Goal: Task Accomplishment & Management: Use online tool/utility

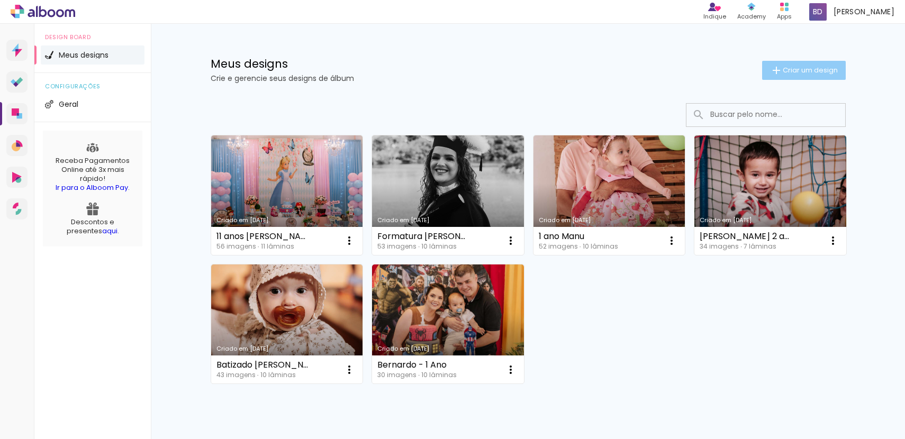
click at [795, 72] on span "Criar um design" at bounding box center [810, 70] width 55 height 7
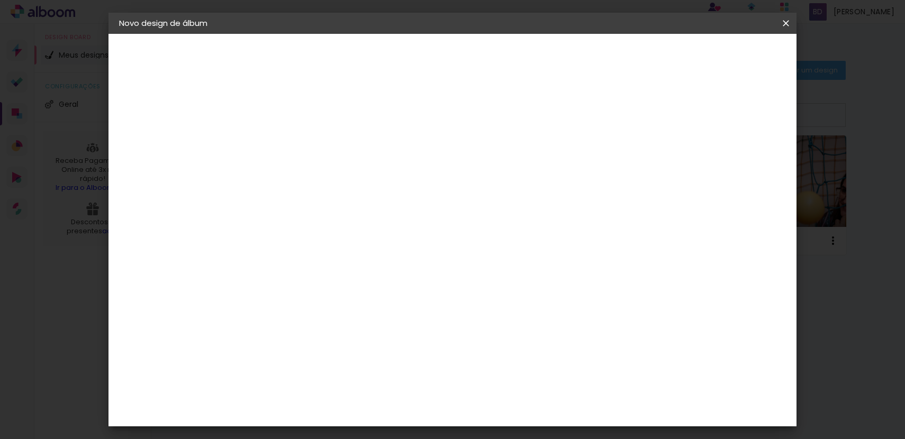
click at [292, 142] on input at bounding box center [292, 142] width 0 height 16
type input "Gestante [PERSON_NAME]"
type paper-input "Gestante [PERSON_NAME]"
click at [292, 141] on input "Gestante [PERSON_NAME]" at bounding box center [292, 142] width 0 height 16
click at [401, 61] on paper-button "Avançar" at bounding box center [375, 56] width 52 height 18
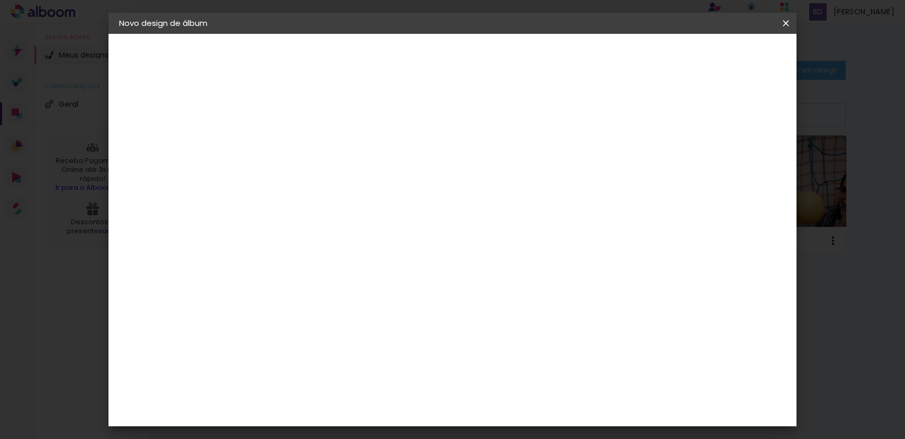
click at [376, 182] on paper-input-container at bounding box center [319, 170] width 114 height 24
type input "p"
click at [491, 160] on paper-item "Tamanho Livre" at bounding box center [440, 160] width 102 height 23
click at [0, 0] on slot "Tamanho Livre" at bounding box center [0, 0] width 0 height 0
click at [407, 165] on iron-icon at bounding box center [400, 161] width 13 height 13
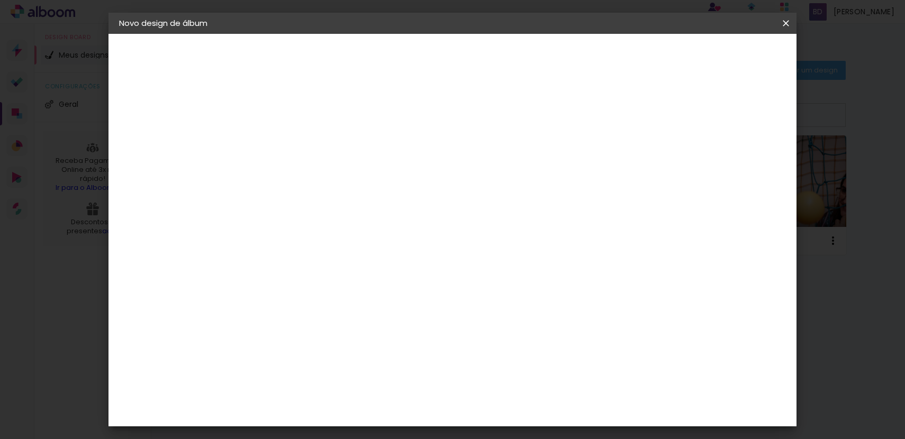
click at [0, 0] on slot "Avançar" at bounding box center [0, 0] width 0 height 0
click at [406, 160] on span "30" at bounding box center [409, 166] width 17 height 16
click at [408, 161] on span "30" at bounding box center [409, 166] width 17 height 16
click at [522, 344] on input "60" at bounding box center [515, 346] width 28 height 16
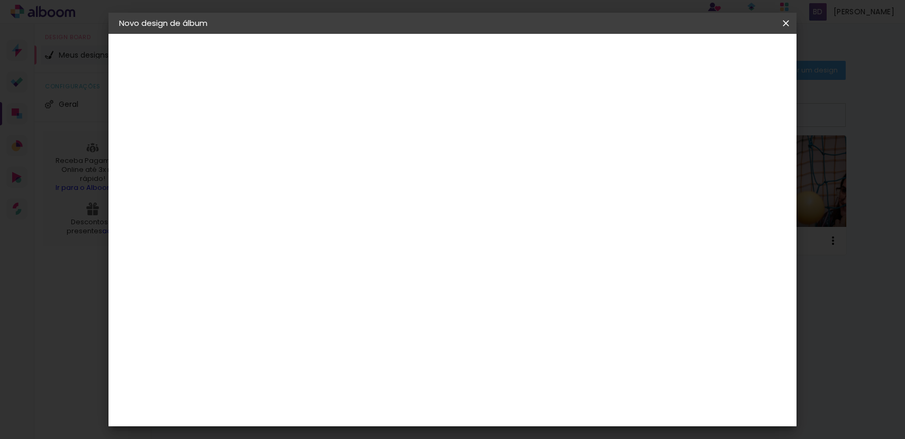
type input "40"
type paper-input "40"
click at [301, 325] on input "30" at bounding box center [294, 330] width 28 height 16
type input "20"
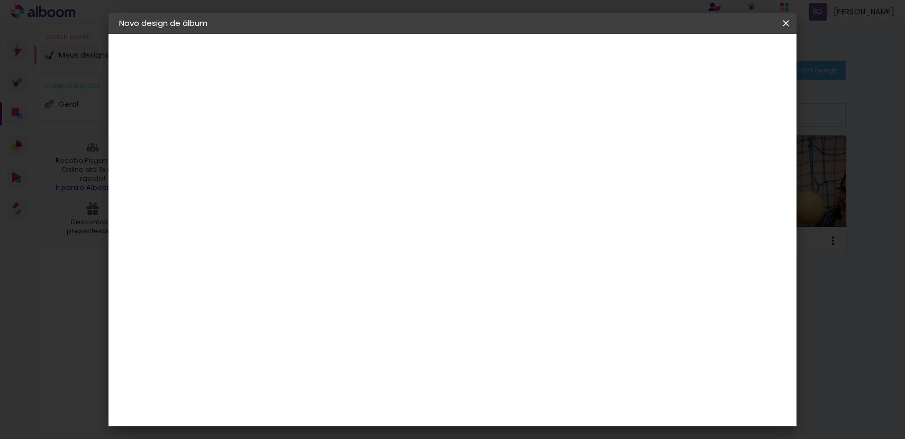
type paper-input "20"
click at [738, 61] on paper-button "Iniciar design" at bounding box center [703, 56] width 69 height 18
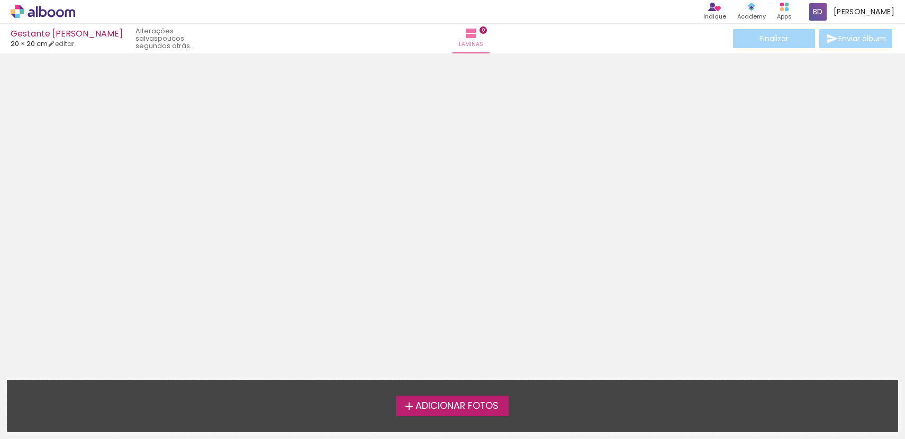
click at [425, 410] on span "Adicionar Fotos" at bounding box center [456, 407] width 83 height 10
click at [0, 0] on input "file" at bounding box center [0, 0] width 0 height 0
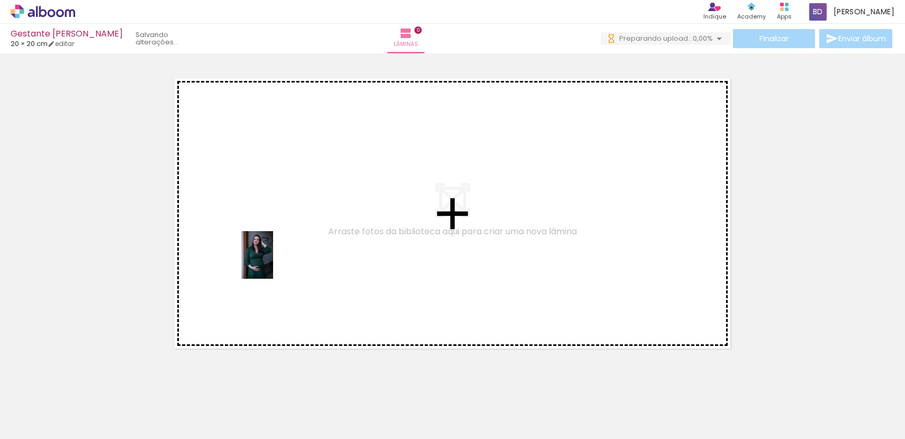
drag, startPoint x: 114, startPoint y: 406, endPoint x: 297, endPoint y: 235, distance: 250.1
click at [295, 240] on quentale-workspace at bounding box center [452, 219] width 905 height 439
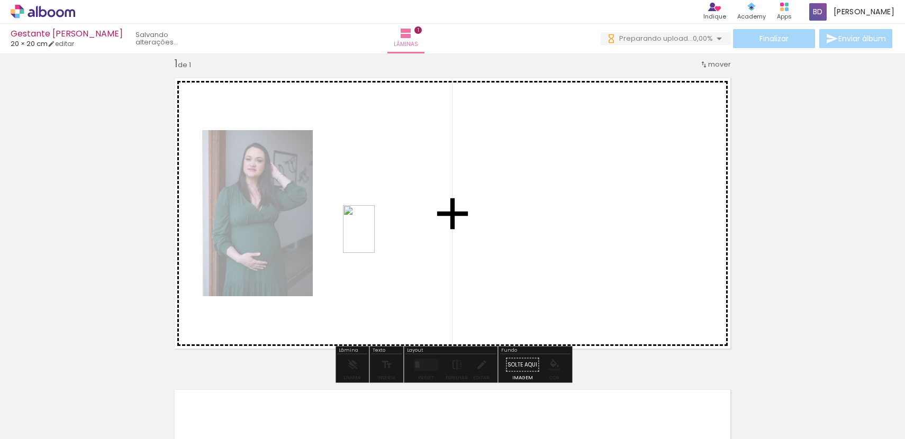
drag, startPoint x: 168, startPoint y: 405, endPoint x: 384, endPoint y: 225, distance: 281.4
click at [384, 225] on quentale-workspace at bounding box center [452, 219] width 905 height 439
drag, startPoint x: 228, startPoint y: 404, endPoint x: 519, endPoint y: 215, distance: 347.0
click at [519, 216] on quentale-workspace at bounding box center [452, 219] width 905 height 439
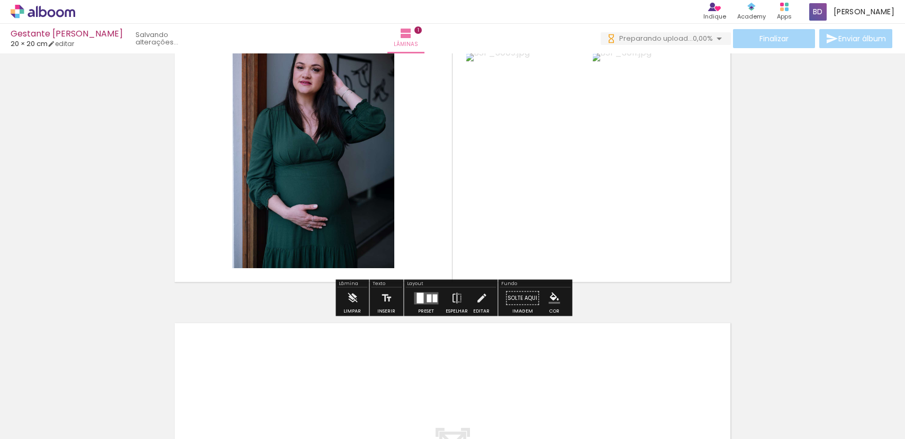
scroll to position [304, 0]
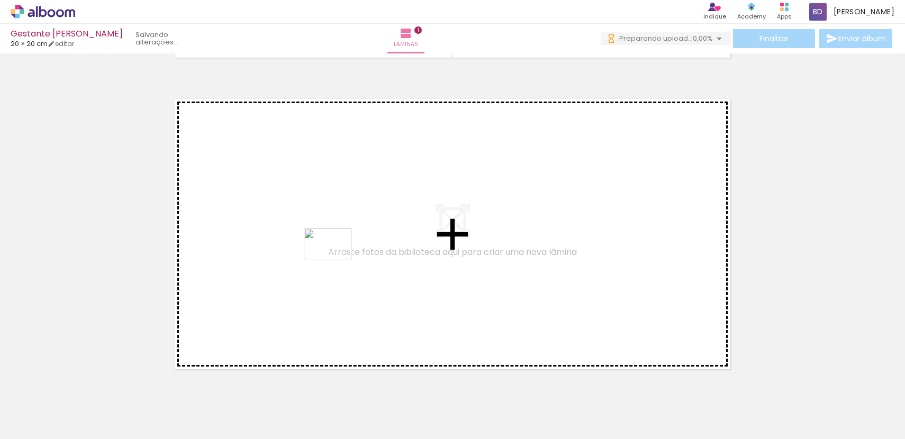
drag, startPoint x: 304, startPoint y: 407, endPoint x: 336, endPoint y: 259, distance: 152.2
click at [336, 259] on quentale-workspace at bounding box center [452, 219] width 905 height 439
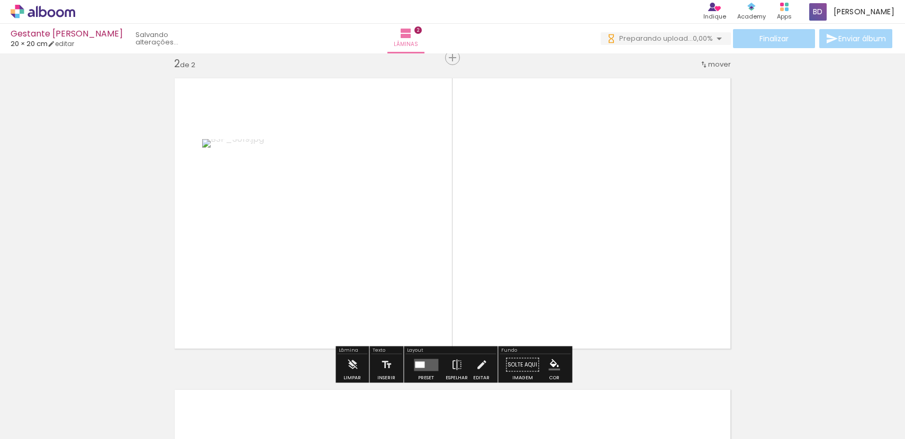
scroll to position [325, 0]
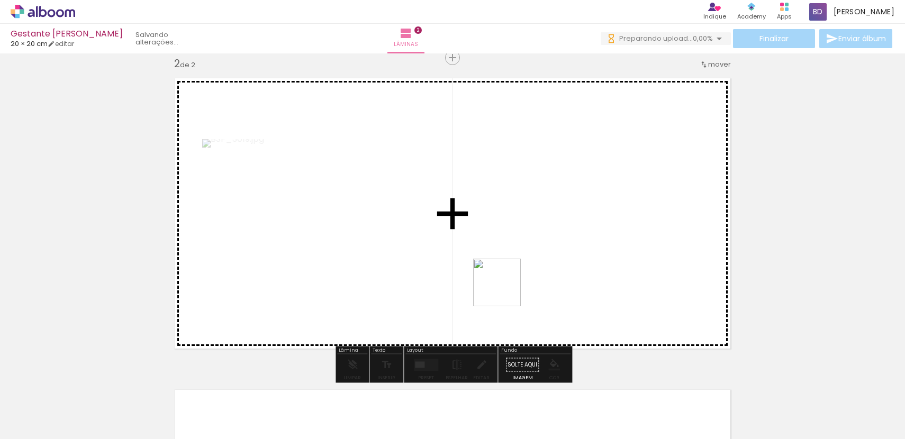
drag, startPoint x: 414, startPoint y: 364, endPoint x: 536, endPoint y: 247, distance: 168.4
click at [536, 247] on quentale-workspace at bounding box center [452, 219] width 905 height 439
drag, startPoint x: 413, startPoint y: 416, endPoint x: 560, endPoint y: 271, distance: 206.6
click at [560, 272] on quentale-workspace at bounding box center [452, 219] width 905 height 439
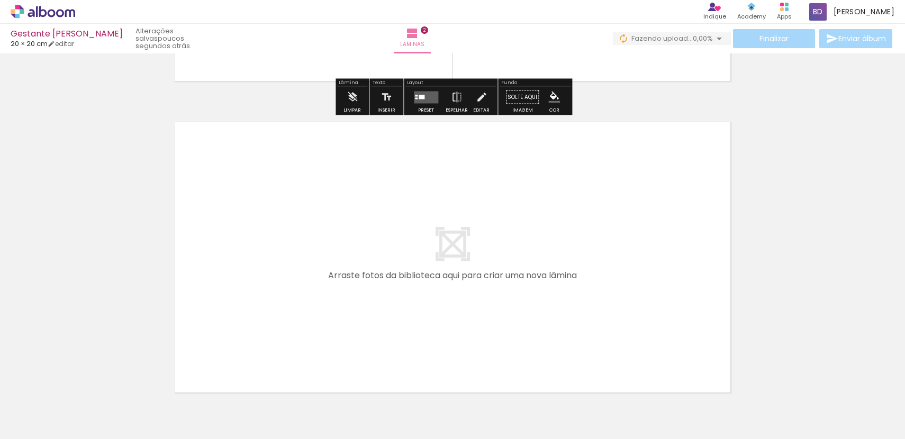
scroll to position [603, 0]
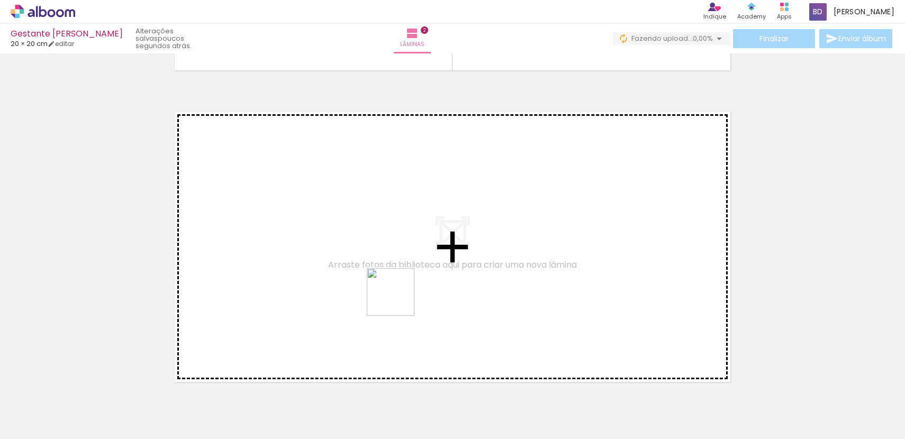
drag, startPoint x: 465, startPoint y: 406, endPoint x: 391, endPoint y: 289, distance: 138.3
click at [391, 289] on quentale-workspace at bounding box center [452, 219] width 905 height 439
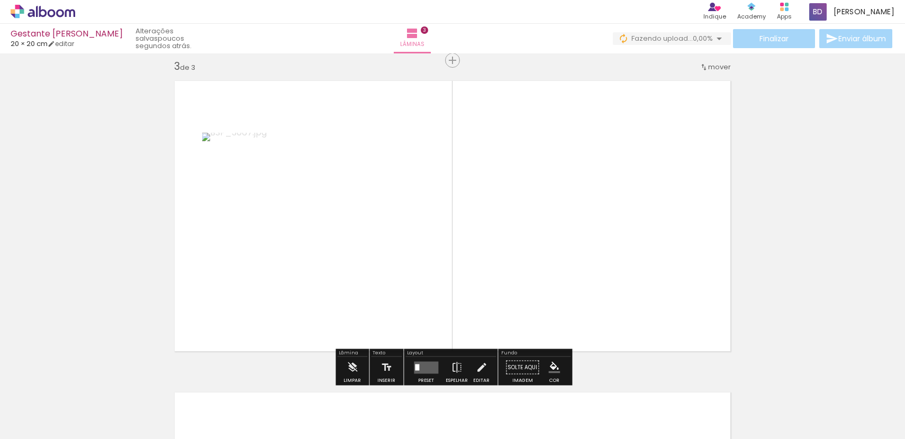
scroll to position [637, 0]
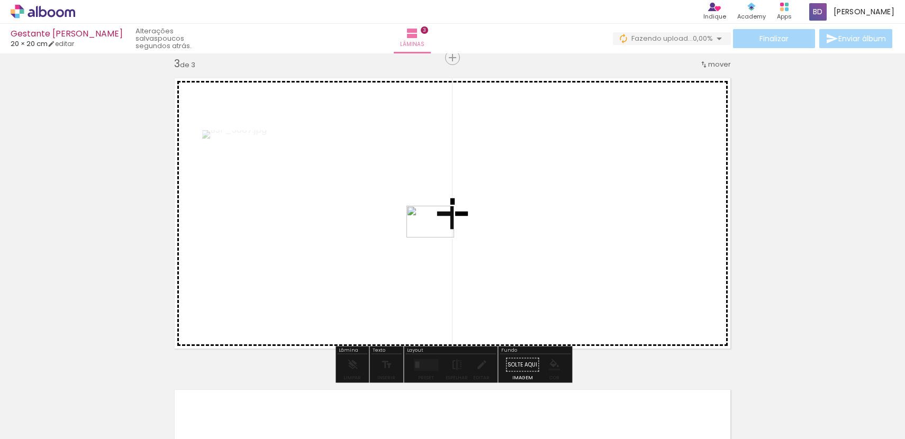
drag, startPoint x: 520, startPoint y: 389, endPoint x: 437, endPoint y: 236, distance: 174.8
click at [437, 236] on quentale-workspace at bounding box center [452, 219] width 905 height 439
drag, startPoint x: 584, startPoint y: 411, endPoint x: 573, endPoint y: 265, distance: 147.0
click at [560, 233] on quentale-workspace at bounding box center [452, 219] width 905 height 439
drag, startPoint x: 643, startPoint y: 410, endPoint x: 640, endPoint y: 266, distance: 144.0
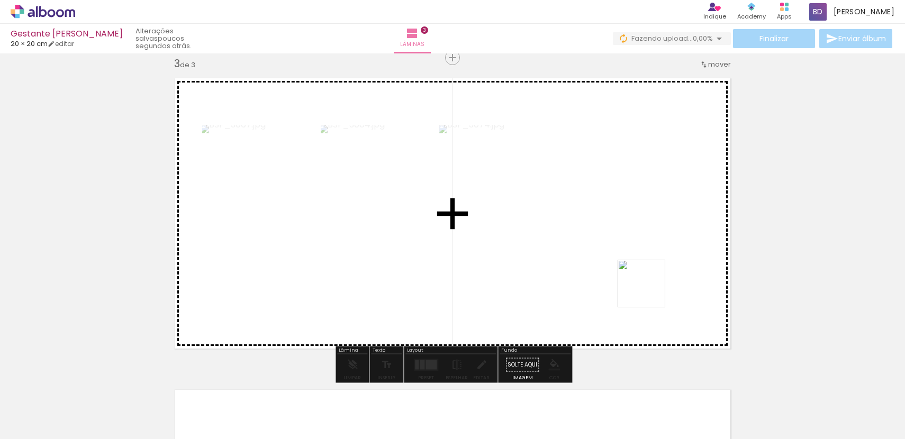
click at [642, 268] on quentale-workspace at bounding box center [452, 219] width 905 height 439
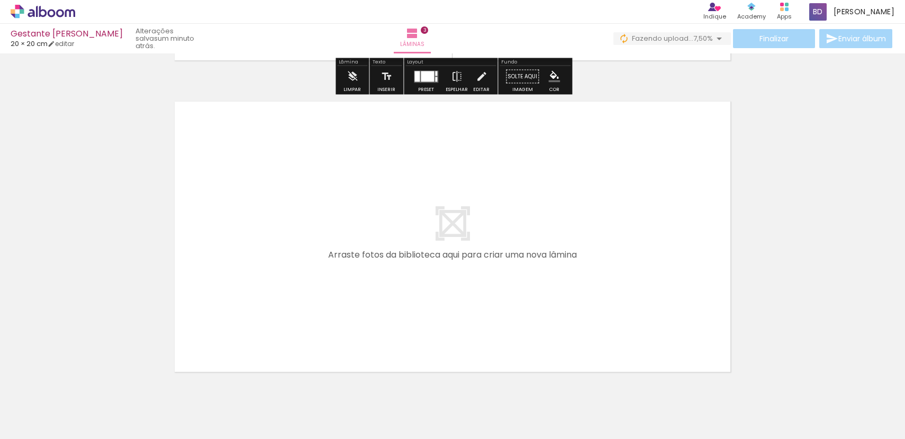
scroll to position [927, 0]
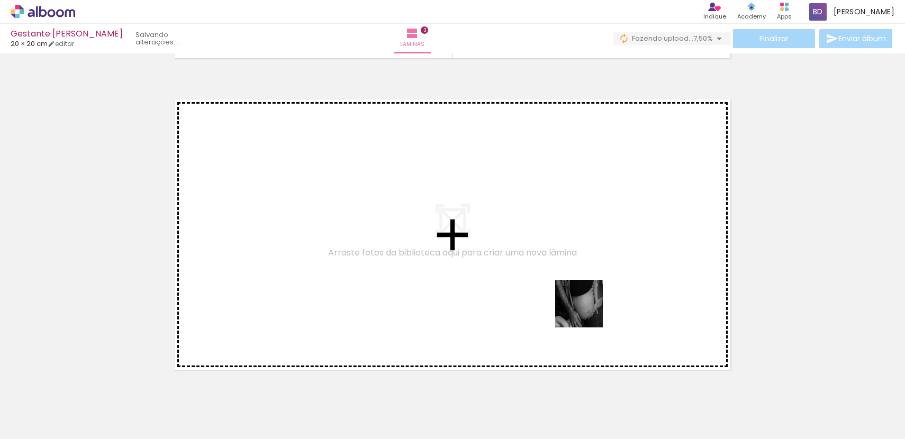
drag, startPoint x: 683, startPoint y: 402, endPoint x: 528, endPoint y: 266, distance: 206.3
click at [528, 266] on quentale-workspace at bounding box center [452, 219] width 905 height 439
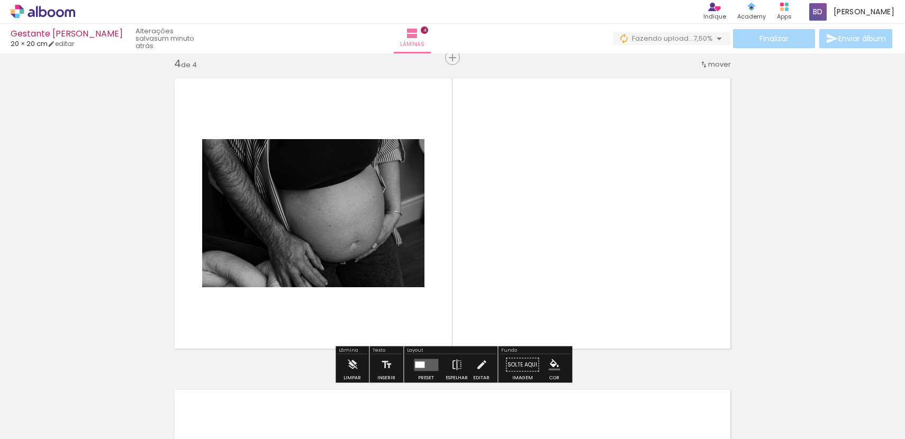
scroll to position [948, 0]
click at [594, 237] on quentale-layouter at bounding box center [452, 213] width 570 height 285
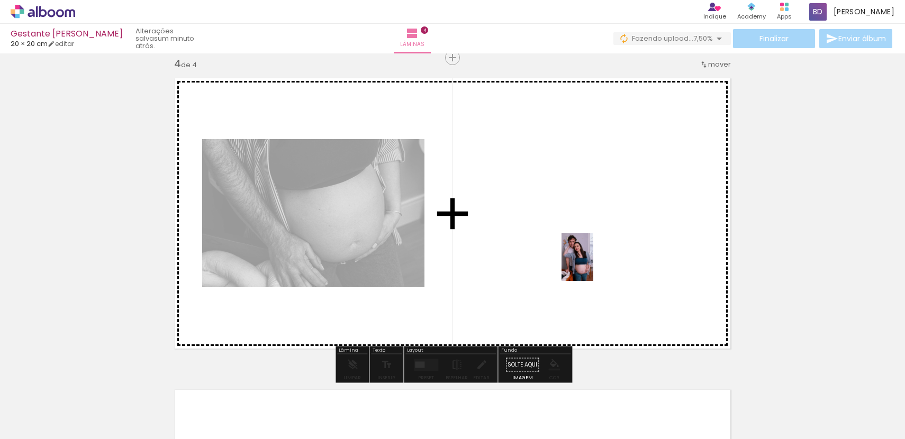
drag, startPoint x: 749, startPoint y: 401, endPoint x: 526, endPoint y: 196, distance: 303.4
click at [530, 192] on quentale-workspace at bounding box center [452, 219] width 905 height 439
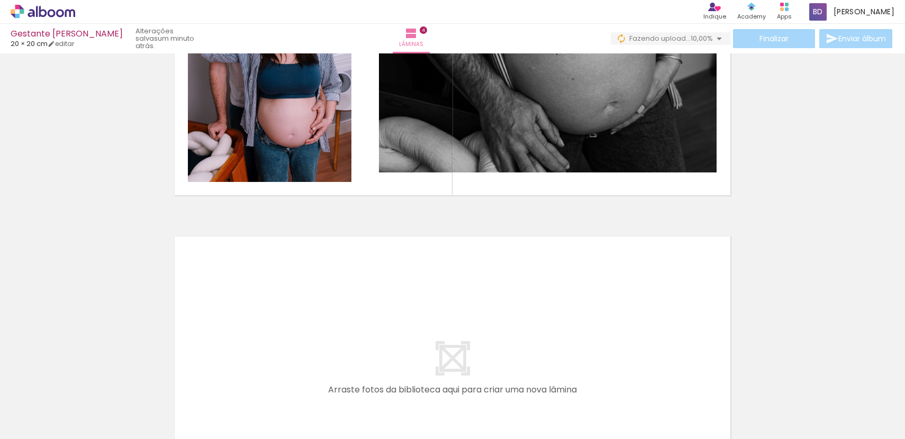
scroll to position [975, 0]
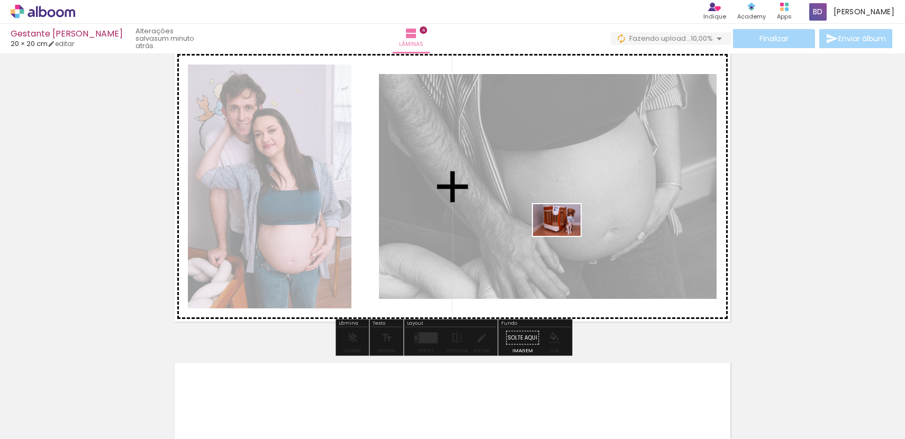
drag, startPoint x: 838, startPoint y: 417, endPoint x: 565, endPoint y: 236, distance: 327.6
click at [565, 236] on quentale-workspace at bounding box center [452, 219] width 905 height 439
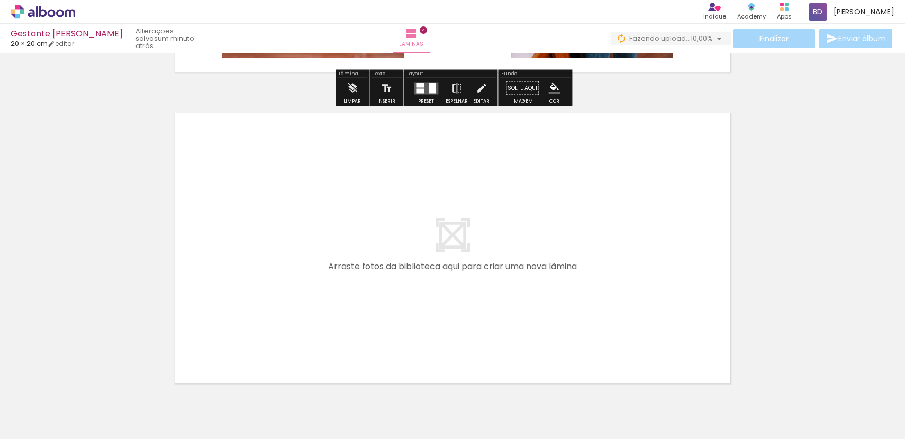
scroll to position [1259, 0]
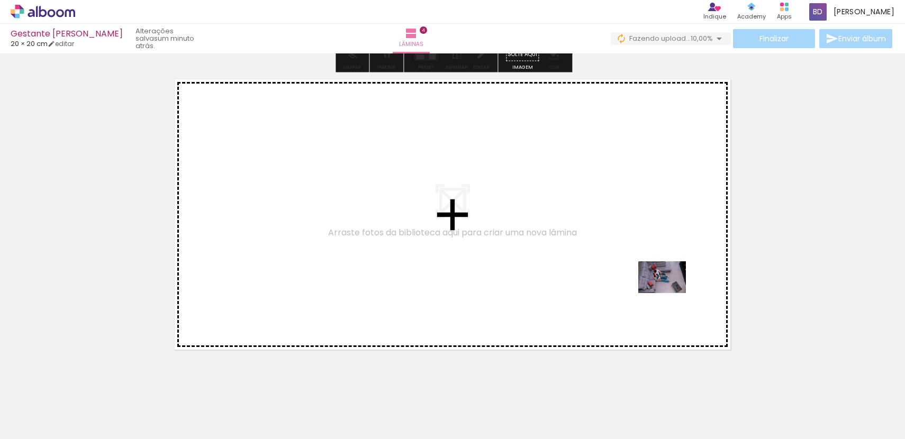
drag, startPoint x: 875, startPoint y: 408, endPoint x: 532, endPoint y: 252, distance: 377.3
click at [532, 252] on quentale-workspace at bounding box center [452, 219] width 905 height 439
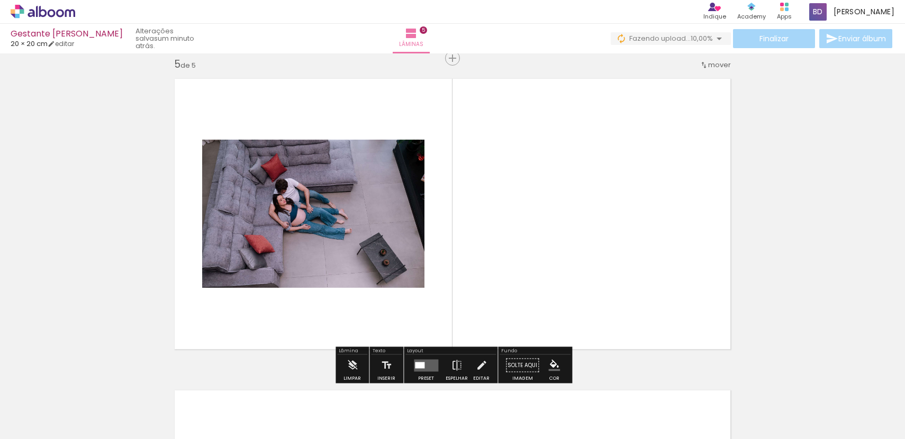
scroll to position [1260, 0]
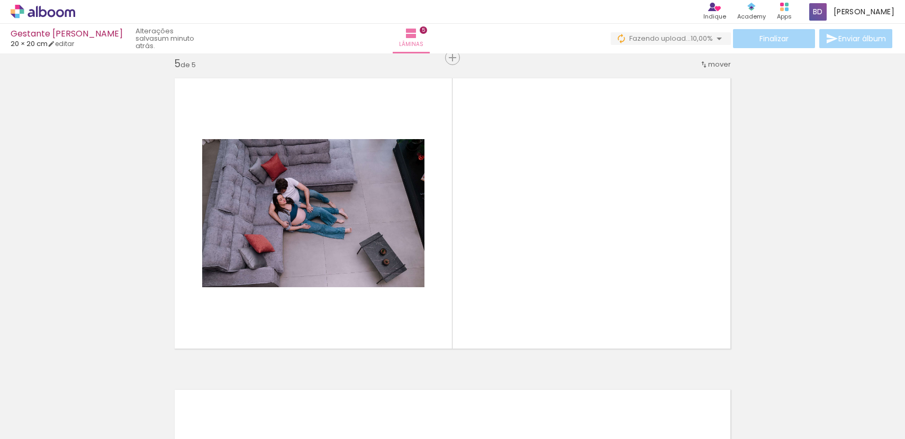
click at [55, 406] on iron-icon at bounding box center [54, 407] width 8 height 8
click at [0, 0] on slot "Todas as fotos" at bounding box center [0, 0] width 0 height 0
click at [307, 411] on div at bounding box center [284, 403] width 48 height 32
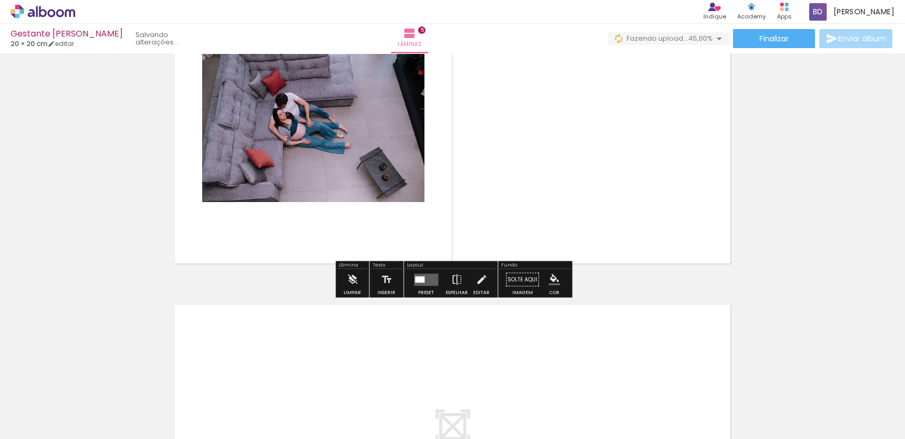
scroll to position [1347, 0]
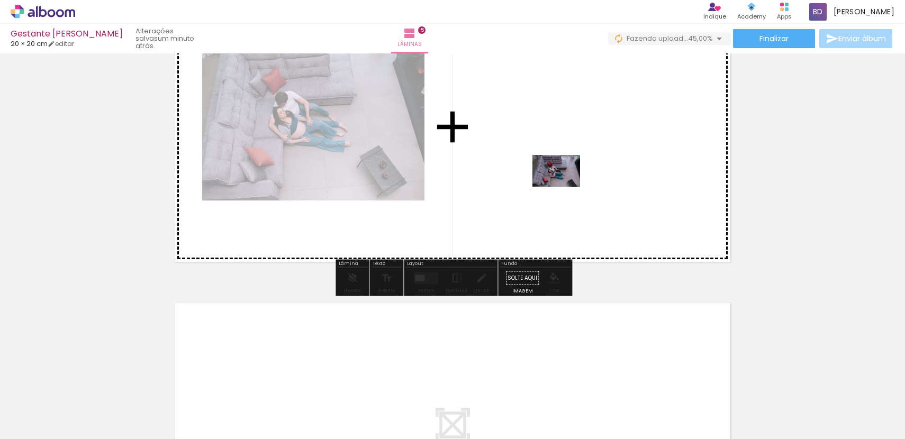
drag, startPoint x: 366, startPoint y: 413, endPoint x: 564, endPoint y: 187, distance: 300.0
click at [564, 187] on quentale-workspace at bounding box center [452, 219] width 905 height 439
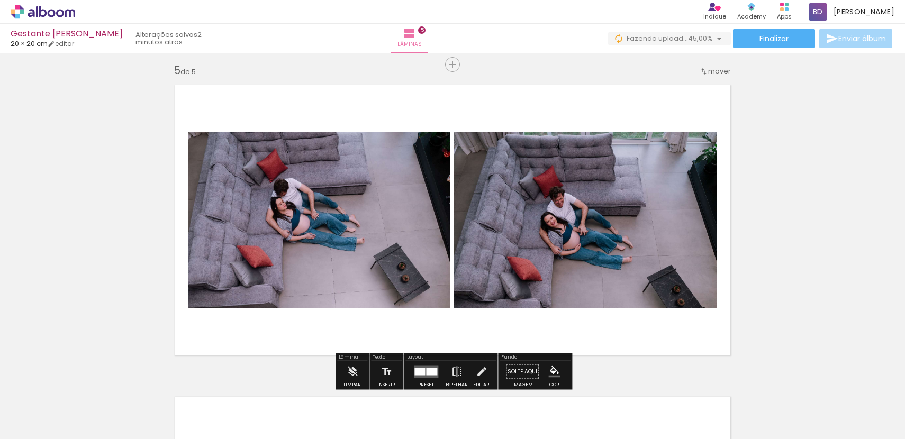
scroll to position [1306, 0]
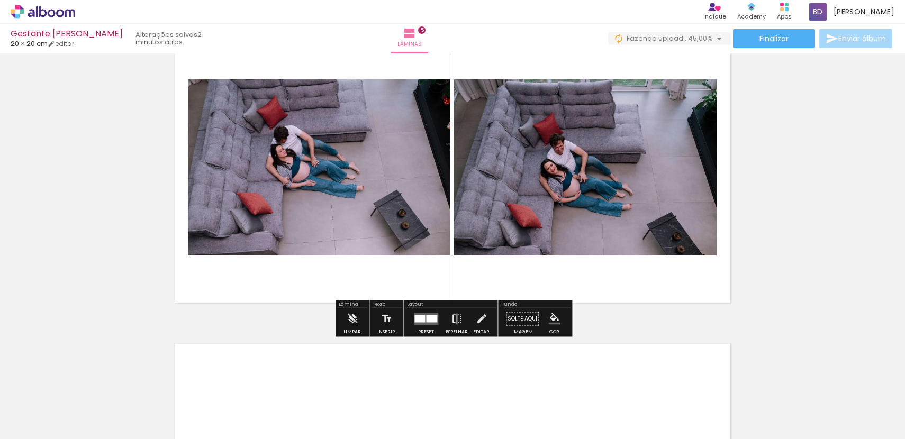
click at [588, 230] on quentale-photo at bounding box center [585, 167] width 263 height 176
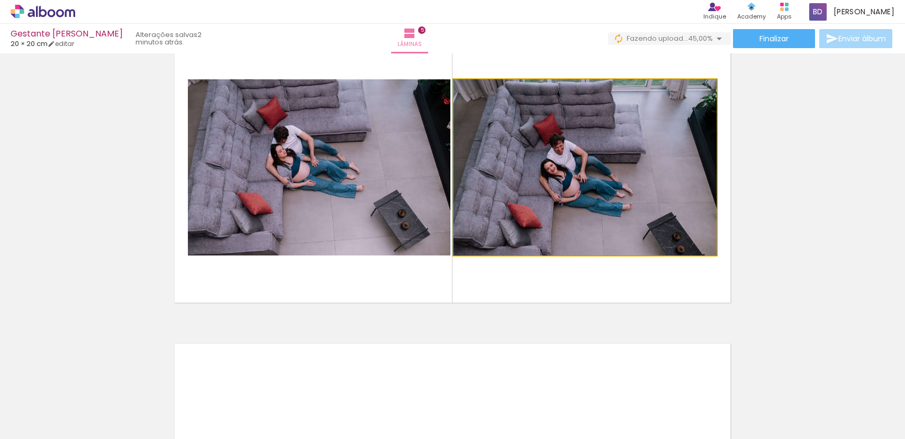
click at [587, 205] on quentale-photo at bounding box center [585, 167] width 263 height 176
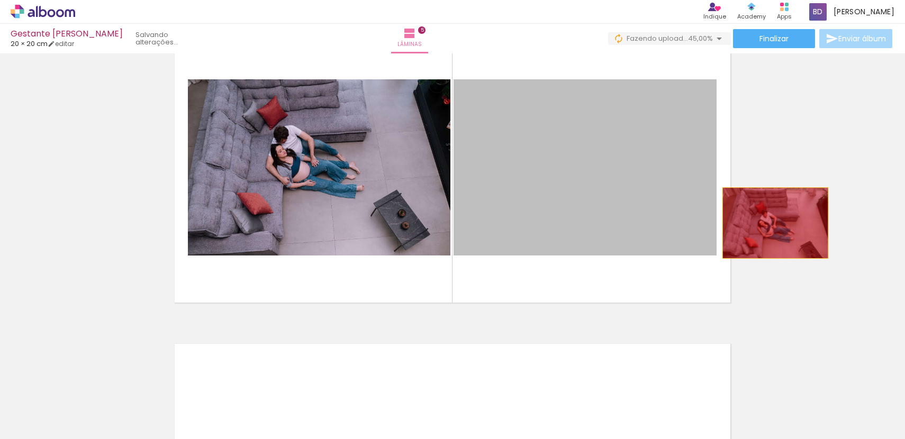
drag, startPoint x: 531, startPoint y: 198, endPoint x: 784, endPoint y: 222, distance: 254.1
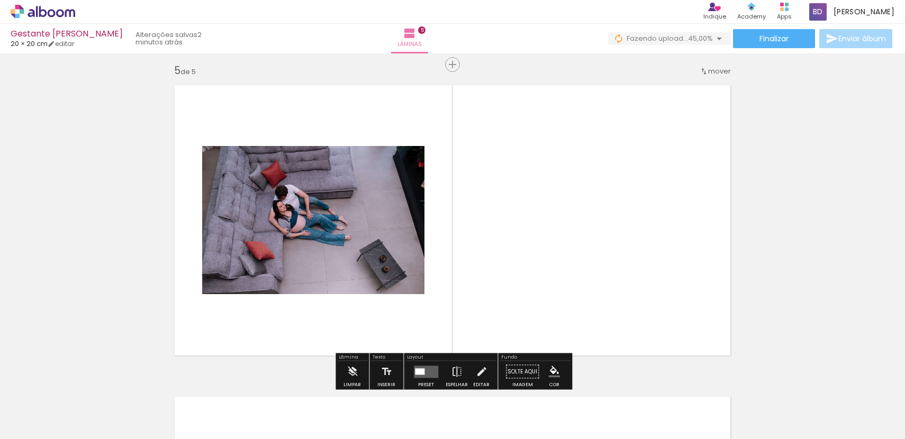
scroll to position [1250, 0]
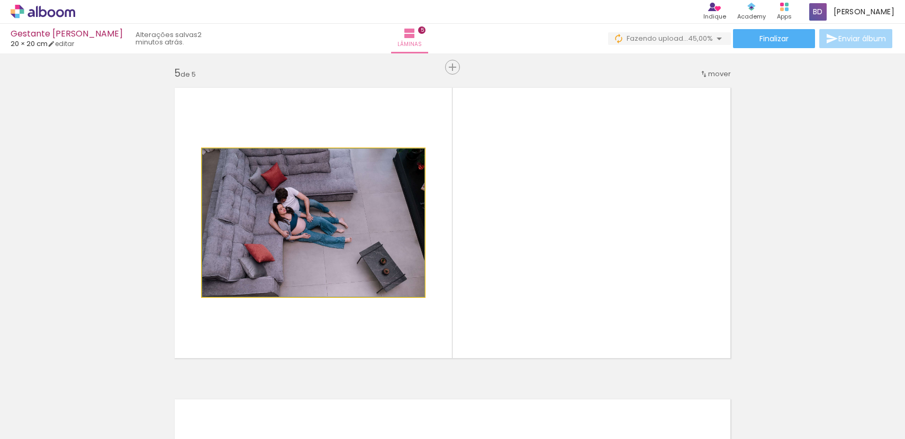
click at [356, 208] on quentale-photo at bounding box center [313, 223] width 222 height 148
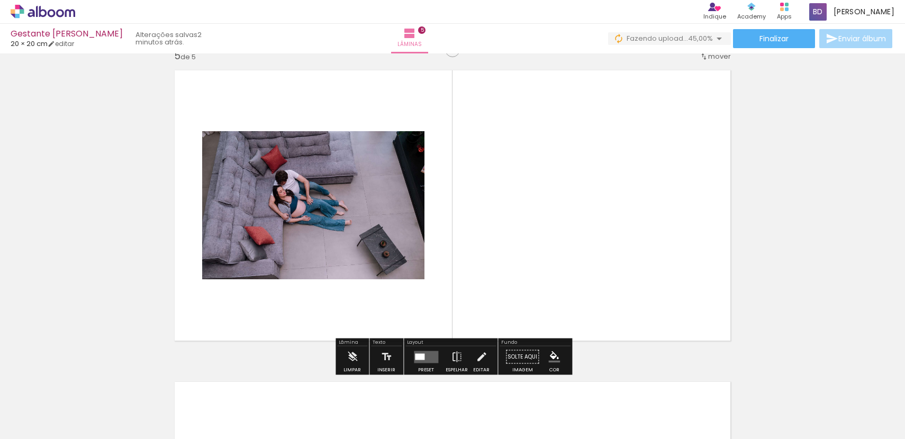
scroll to position [1454, 0]
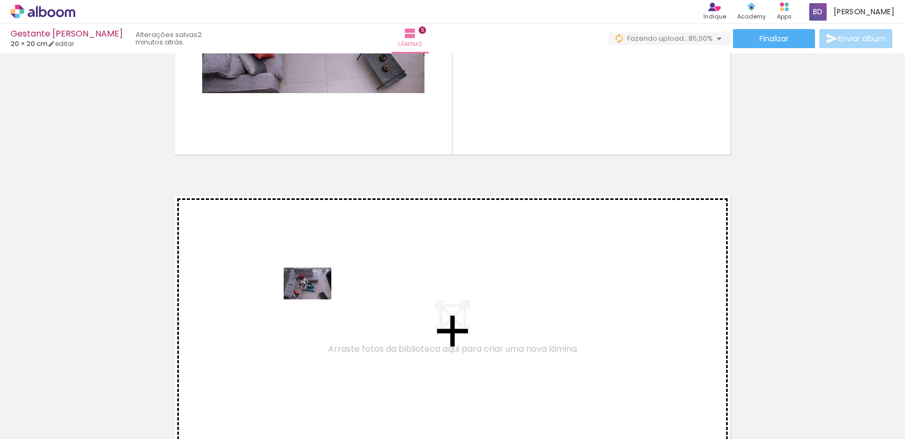
drag, startPoint x: 380, startPoint y: 408, endPoint x: 315, endPoint y: 298, distance: 127.7
click at [315, 298] on quentale-workspace at bounding box center [452, 219] width 905 height 439
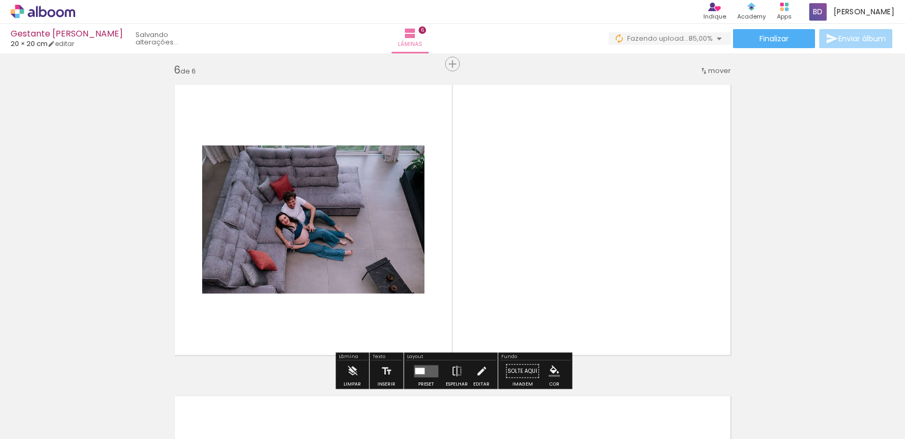
scroll to position [1572, 0]
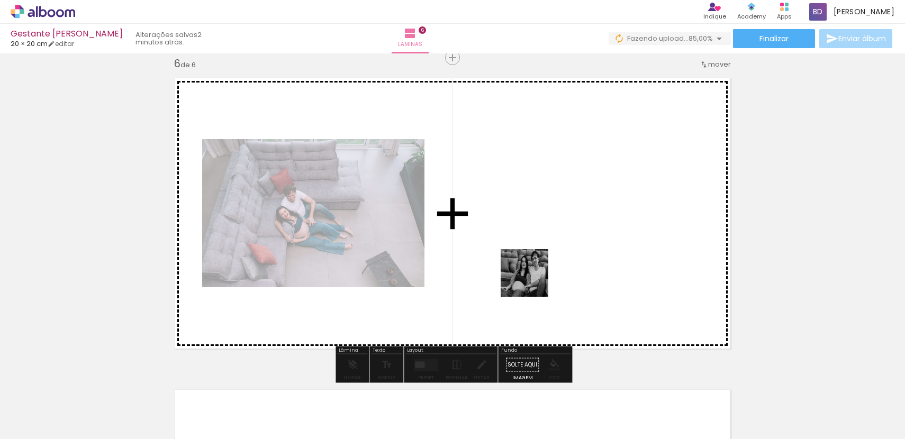
click at [544, 257] on quentale-workspace at bounding box center [452, 219] width 905 height 439
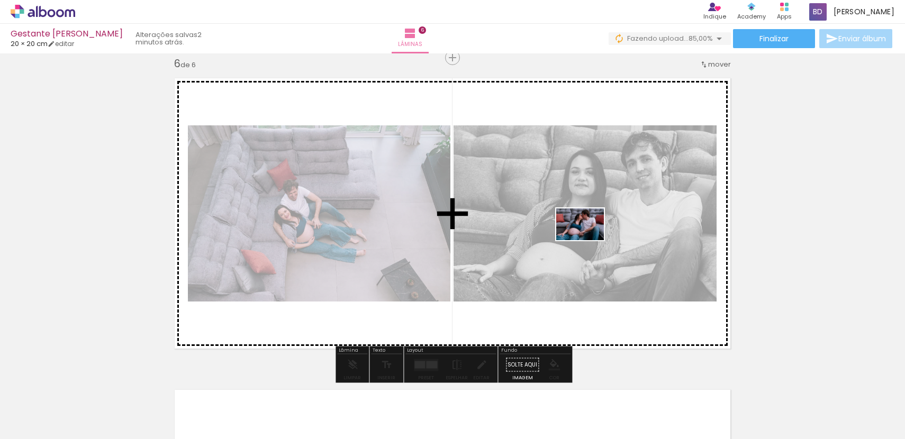
drag, startPoint x: 489, startPoint y: 397, endPoint x: 587, endPoint y: 240, distance: 185.6
click at [588, 240] on quentale-workspace at bounding box center [452, 219] width 905 height 439
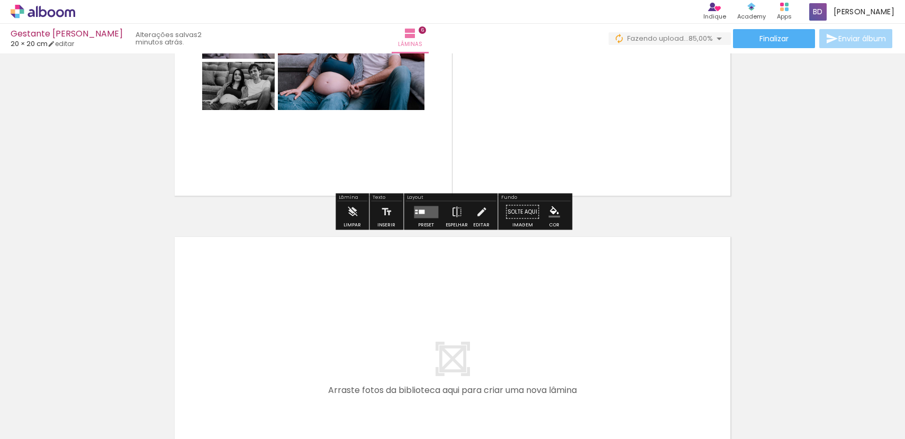
scroll to position [1860, 0]
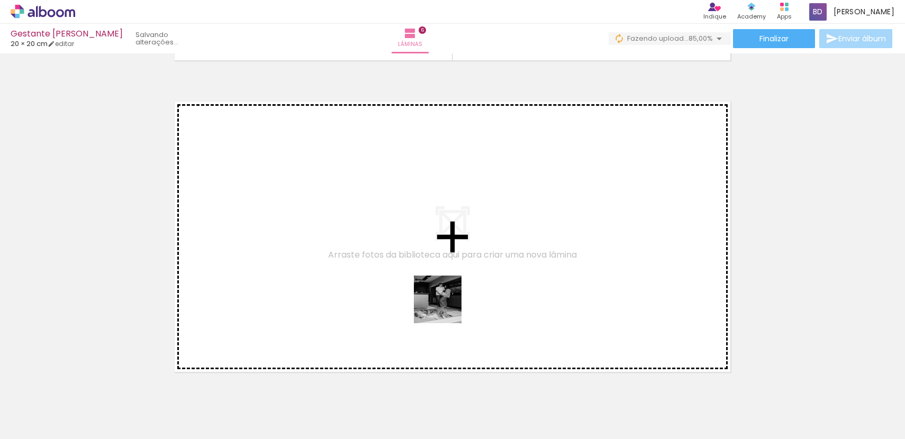
drag, startPoint x: 494, startPoint y: 340, endPoint x: 422, endPoint y: 292, distance: 86.6
click at [422, 292] on quentale-workspace at bounding box center [452, 219] width 905 height 439
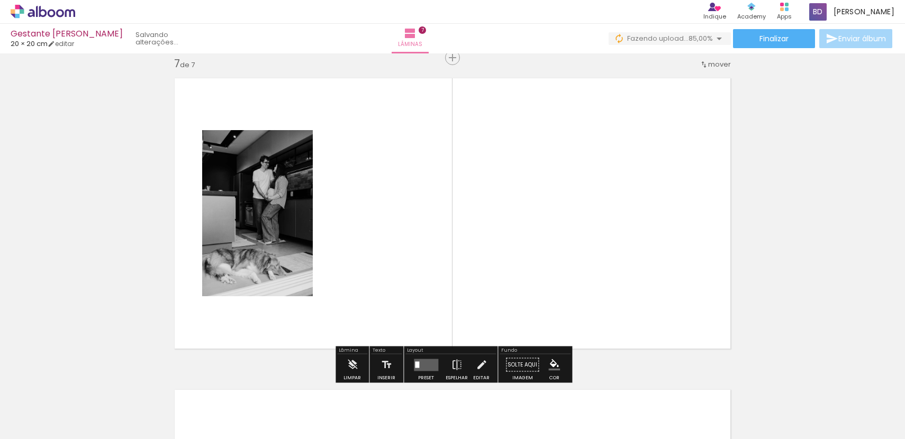
scroll to position [1883, 0]
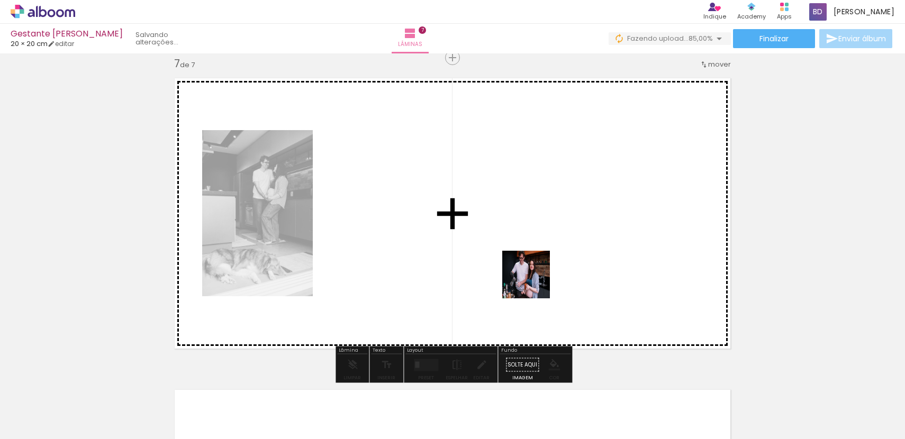
drag, startPoint x: 603, startPoint y: 413, endPoint x: 519, endPoint y: 258, distance: 176.4
click at [519, 258] on quentale-workspace at bounding box center [452, 219] width 905 height 439
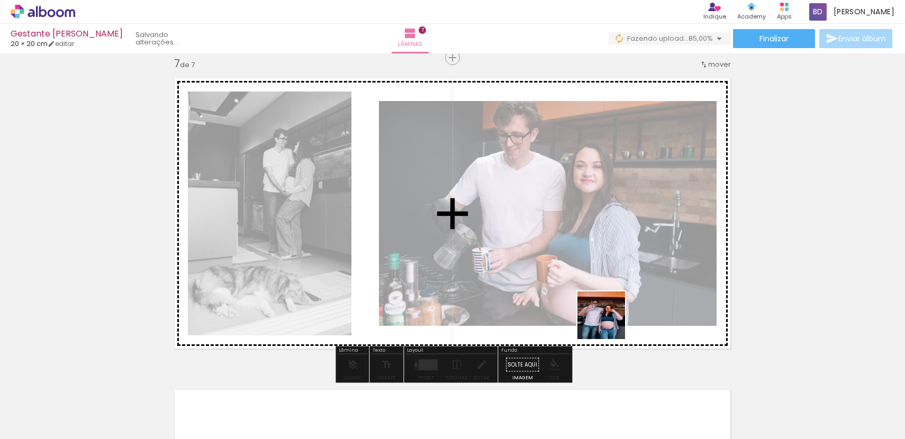
drag, startPoint x: 661, startPoint y: 421, endPoint x: 587, endPoint y: 294, distance: 146.6
click at [588, 295] on quentale-workspace at bounding box center [452, 219] width 905 height 439
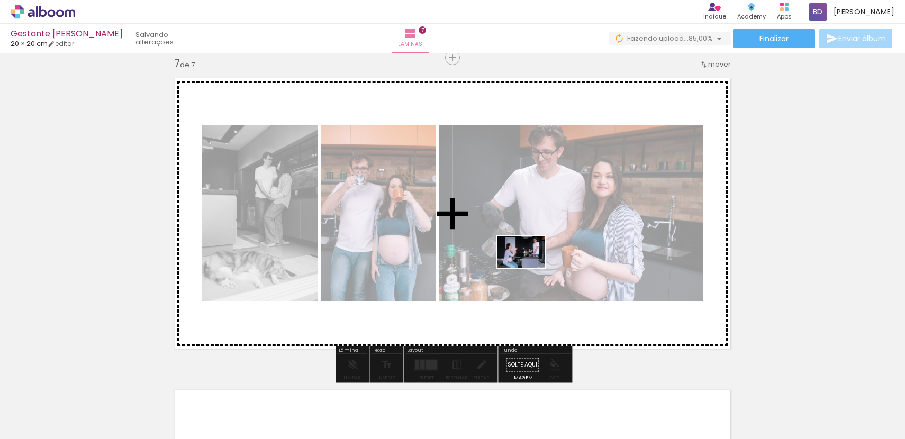
drag, startPoint x: 721, startPoint y: 415, endPoint x: 527, endPoint y: 265, distance: 245.2
click at [528, 267] on quentale-workspace at bounding box center [452, 219] width 905 height 439
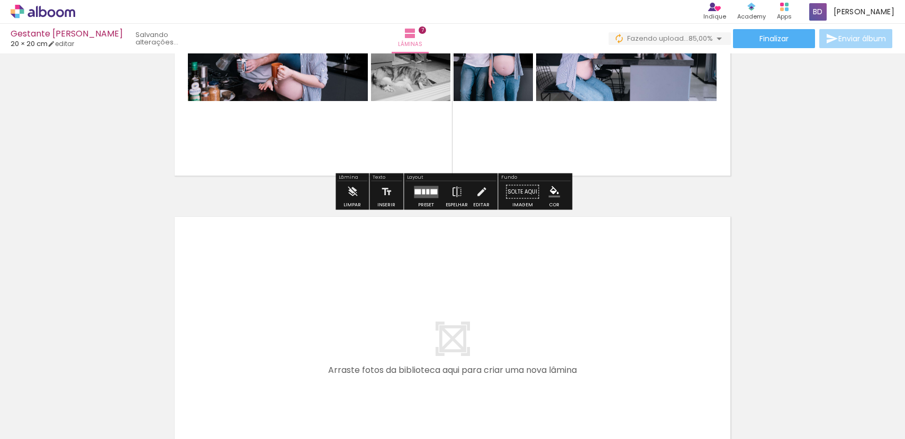
scroll to position [2112, 0]
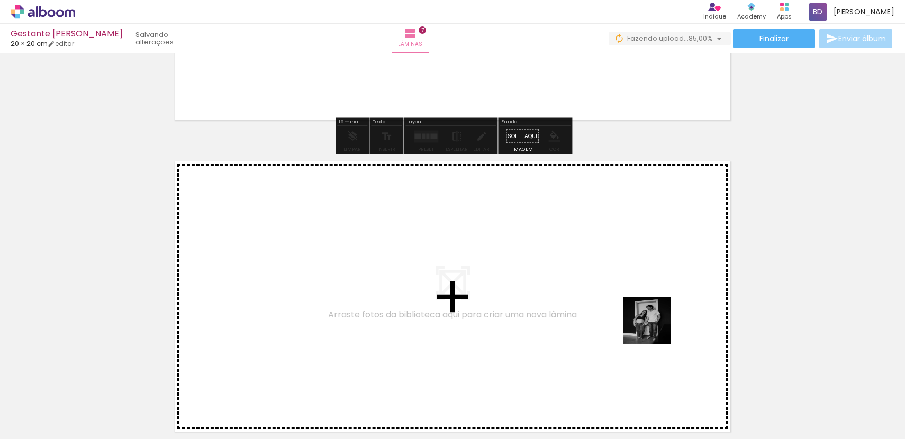
drag, startPoint x: 789, startPoint y: 415, endPoint x: 610, endPoint y: 299, distance: 213.4
click at [610, 299] on quentale-workspace at bounding box center [452, 219] width 905 height 439
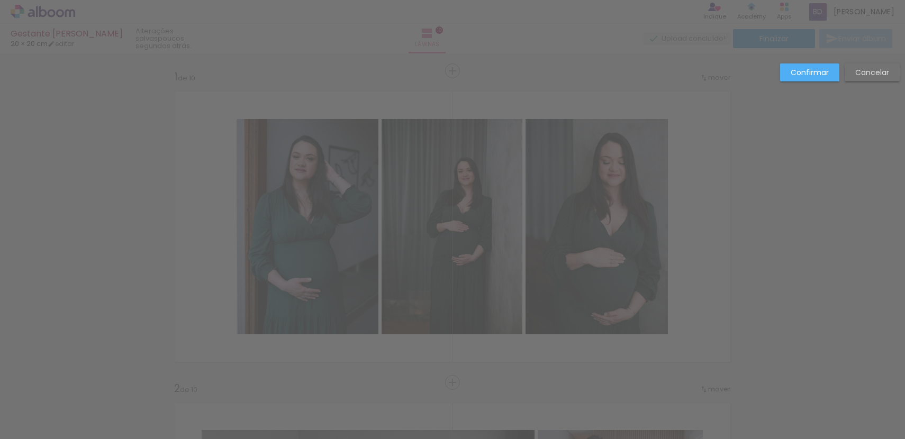
click at [814, 78] on paper-button "Confirmar" at bounding box center [809, 73] width 59 height 18
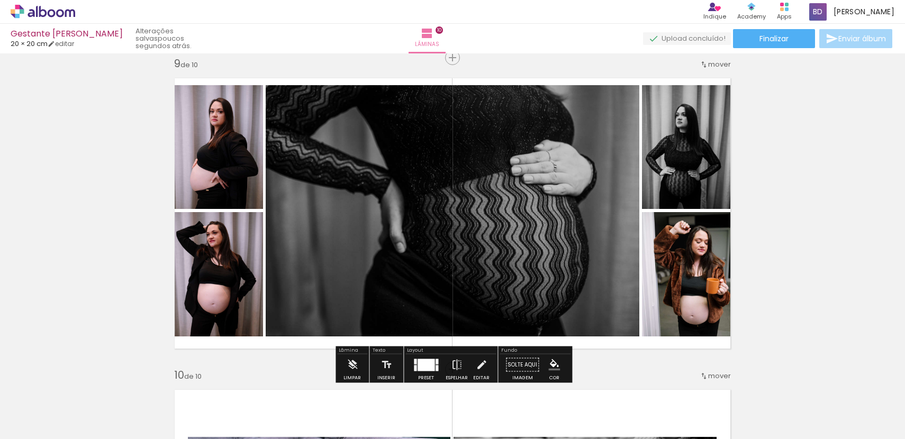
scroll to position [0, 1556]
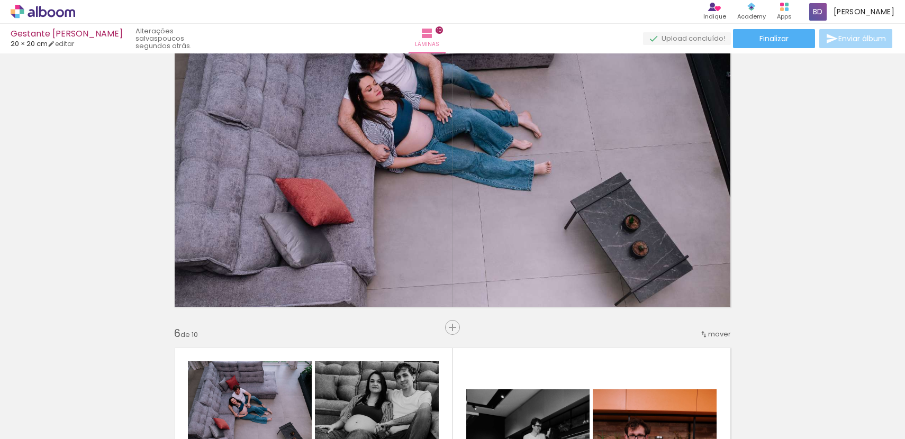
scroll to position [1127, 0]
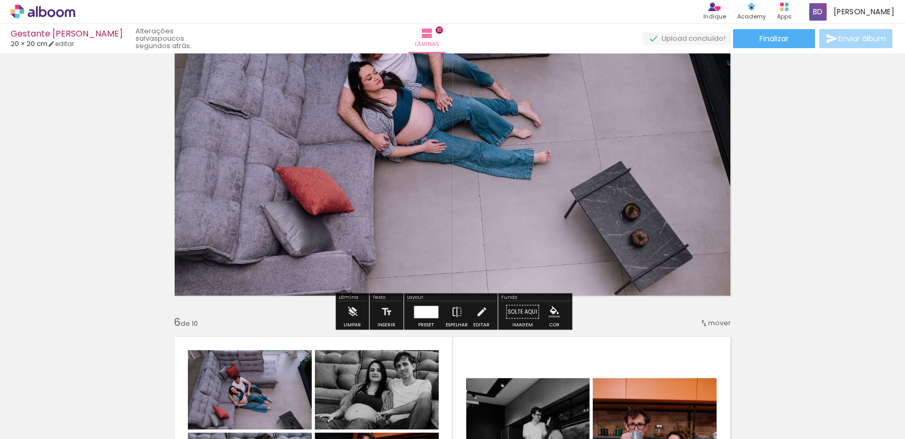
click at [604, 212] on quentale-photo at bounding box center [452, 160] width 570 height 285
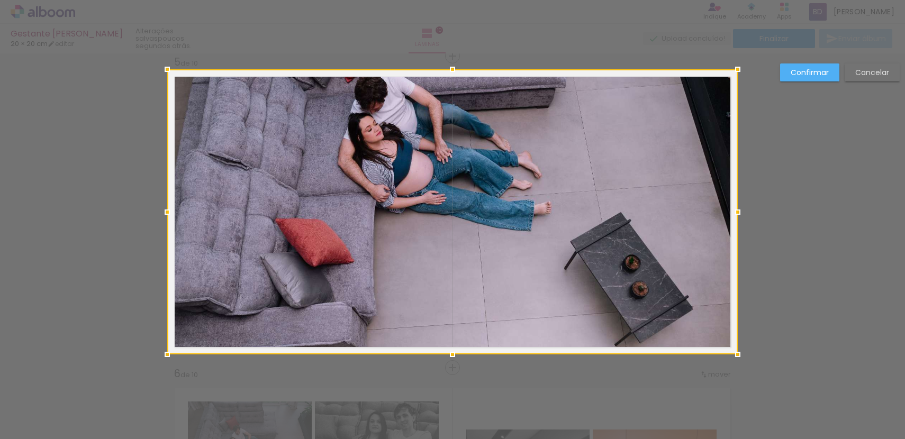
scroll to position [1260, 0]
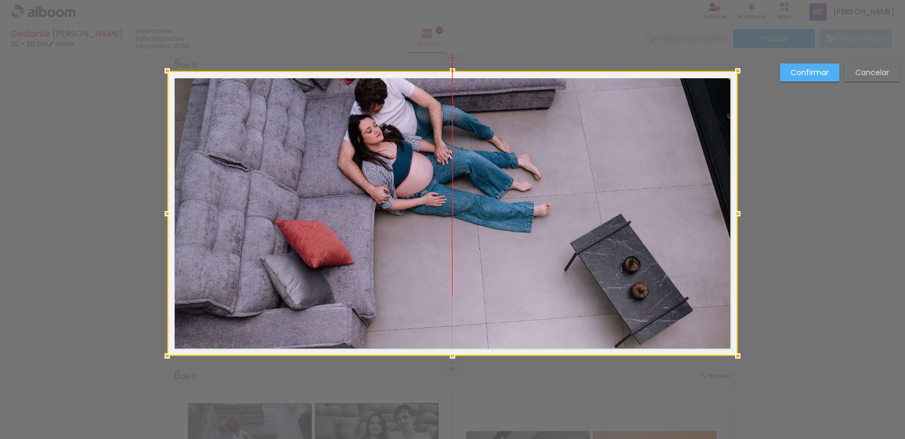
drag, startPoint x: 593, startPoint y: 195, endPoint x: 597, endPoint y: 210, distance: 16.1
click at [597, 210] on div at bounding box center [452, 213] width 570 height 285
click at [613, 229] on div at bounding box center [452, 213] width 570 height 285
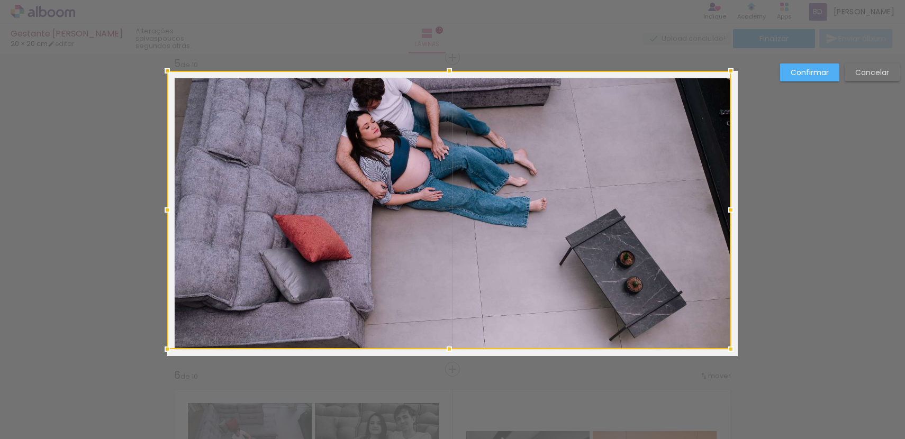
drag, startPoint x: 739, startPoint y: 355, endPoint x: 728, endPoint y: 332, distance: 24.8
click at [728, 332] on div at bounding box center [449, 210] width 564 height 278
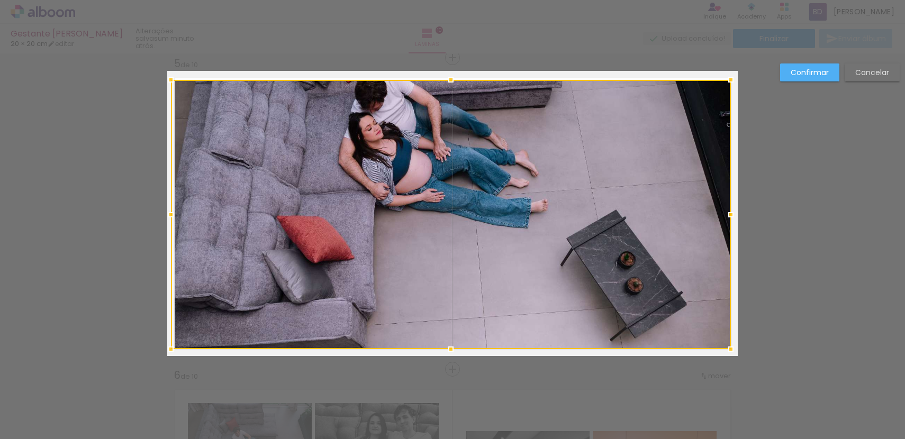
drag, startPoint x: 163, startPoint y: 70, endPoint x: 174, endPoint y: 79, distance: 14.3
click at [174, 79] on div at bounding box center [170, 79] width 21 height 21
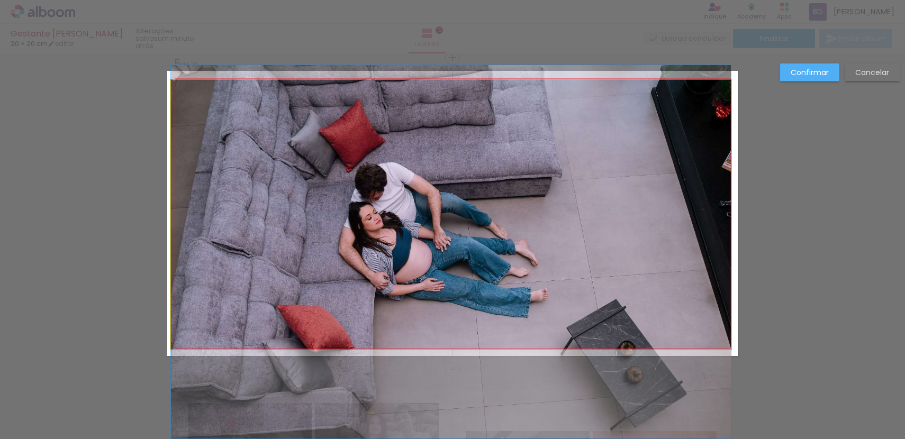
drag, startPoint x: 587, startPoint y: 183, endPoint x: 593, endPoint y: 273, distance: 89.7
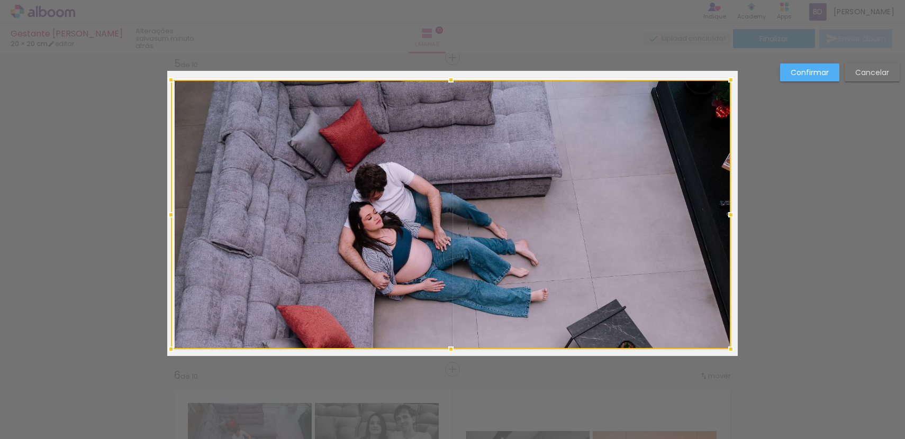
click at [815, 81] on div "Confirmar Cancelar" at bounding box center [837, 77] width 125 height 26
click at [814, 77] on paper-button "Confirmar" at bounding box center [809, 73] width 59 height 18
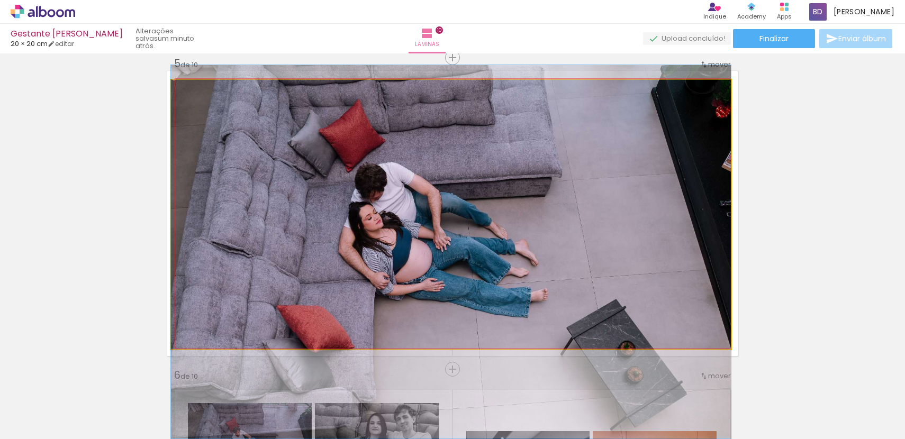
type paper-slider "100"
click at [194, 92] on div at bounding box center [196, 91] width 10 height 10
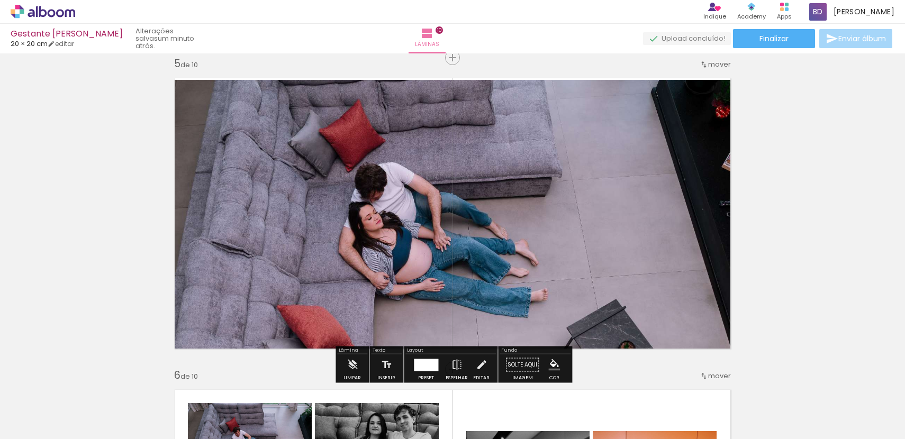
click at [408, 182] on quentale-photo at bounding box center [451, 214] width 560 height 269
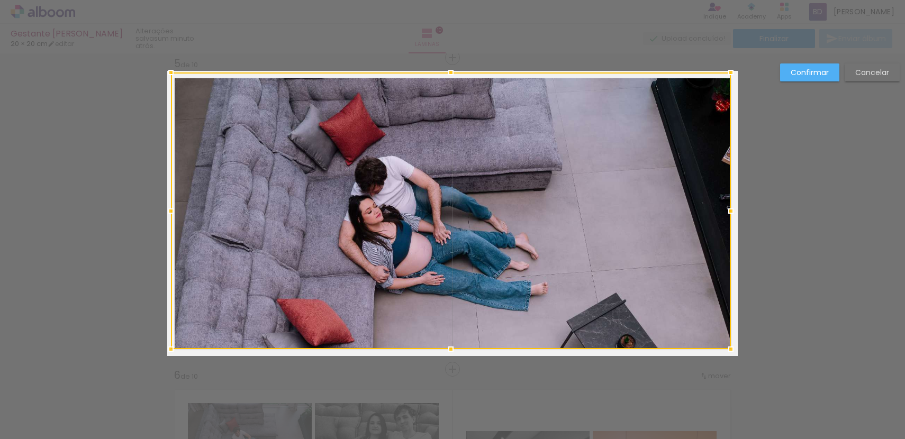
click at [448, 75] on div at bounding box center [450, 72] width 21 height 21
click at [0, 0] on slot "Confirmar" at bounding box center [0, 0] width 0 height 0
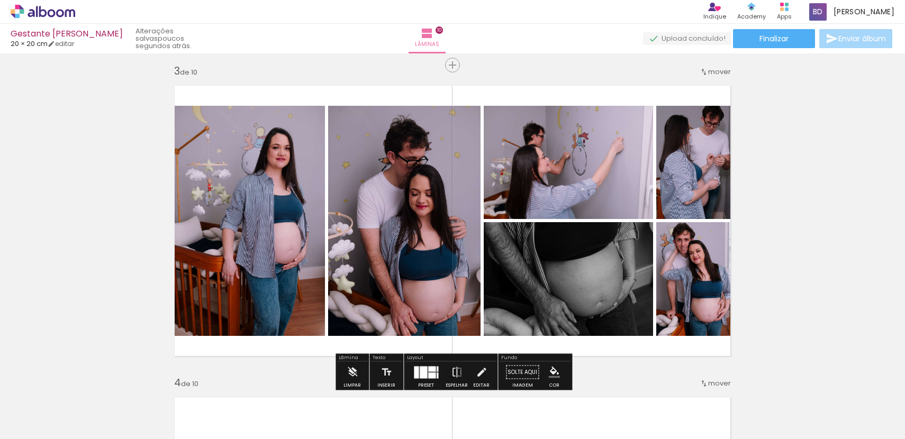
scroll to position [638, 0]
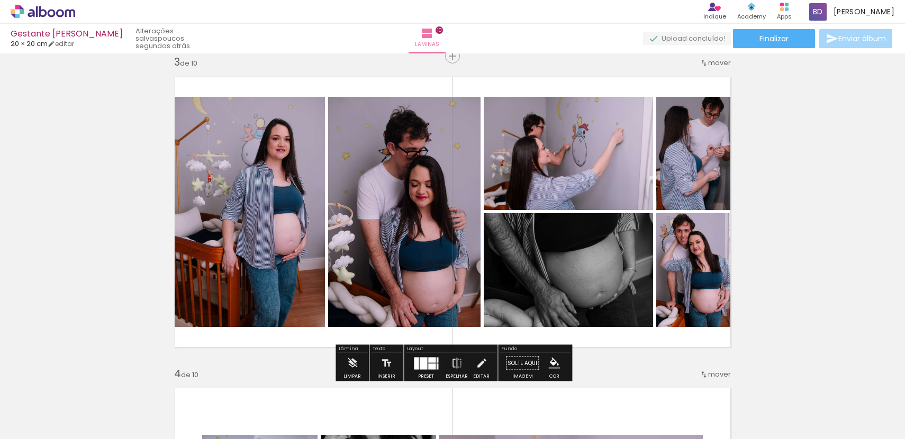
click at [237, 212] on quentale-photo at bounding box center [246, 212] width 158 height 230
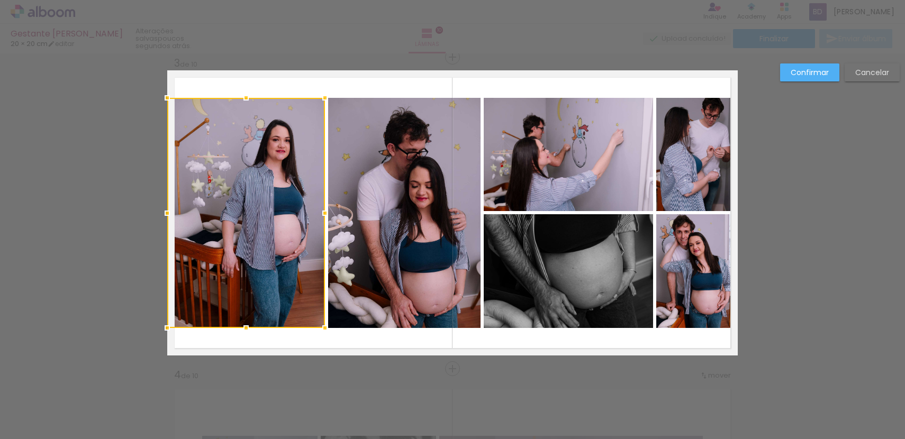
scroll to position [637, 0]
click at [397, 226] on quentale-photo at bounding box center [404, 213] width 152 height 230
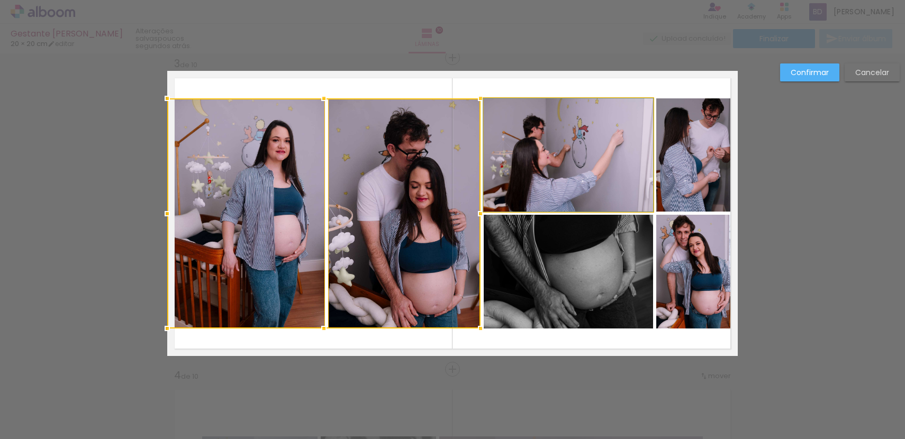
click at [519, 185] on quentale-photo at bounding box center [568, 154] width 169 height 113
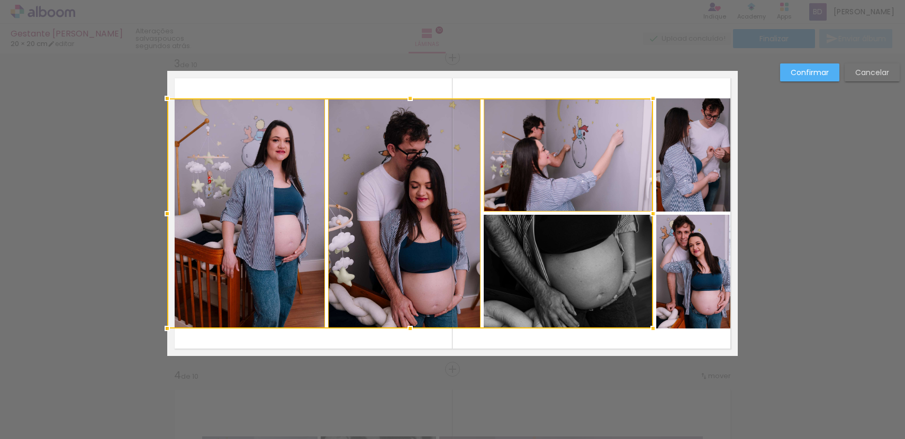
click at [551, 246] on div at bounding box center [410, 213] width 486 height 230
click at [683, 178] on quentale-photo at bounding box center [696, 154] width 81 height 113
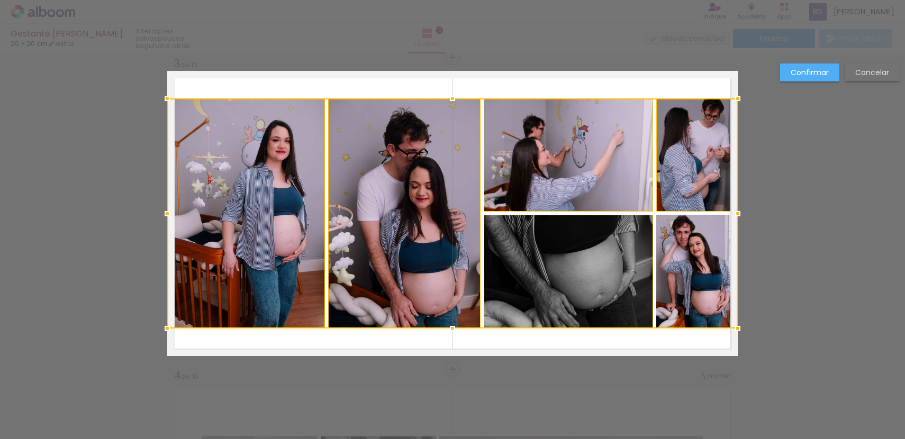
click at [704, 268] on div at bounding box center [452, 213] width 570 height 230
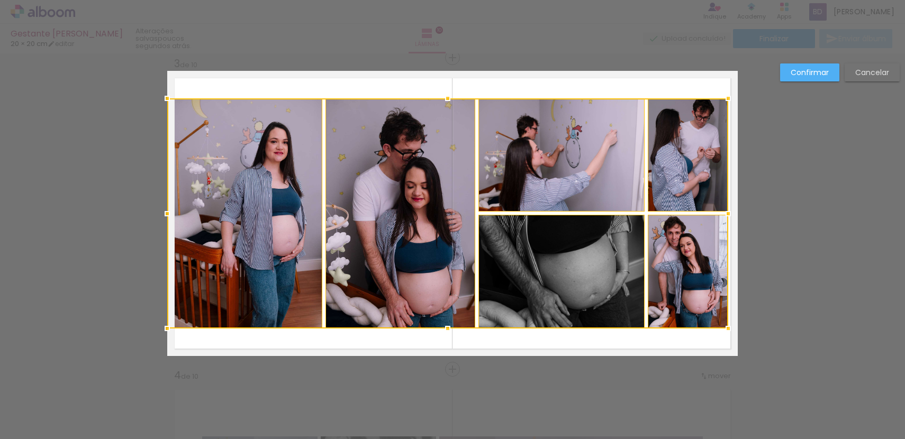
drag, startPoint x: 739, startPoint y: 212, endPoint x: 730, endPoint y: 211, distance: 9.6
click at [730, 211] on div at bounding box center [728, 213] width 21 height 21
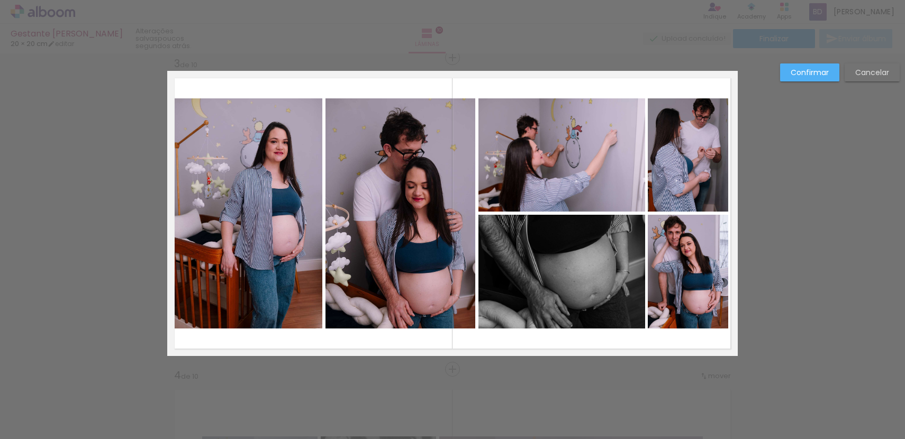
click at [271, 237] on quentale-photo at bounding box center [244, 213] width 155 height 230
click at [648, 237] on div at bounding box center [688, 272] width 80 height 114
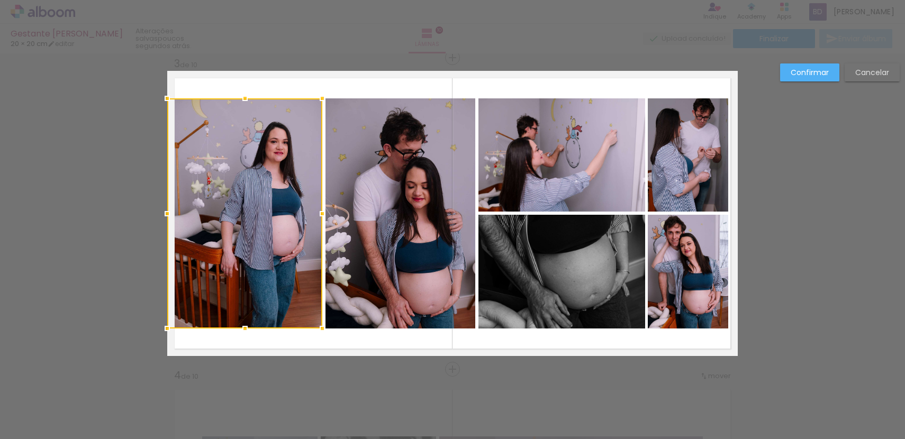
drag, startPoint x: 406, startPoint y: 214, endPoint x: 413, endPoint y: 215, distance: 6.4
click at [406, 214] on quentale-photo at bounding box center [400, 213] width 150 height 230
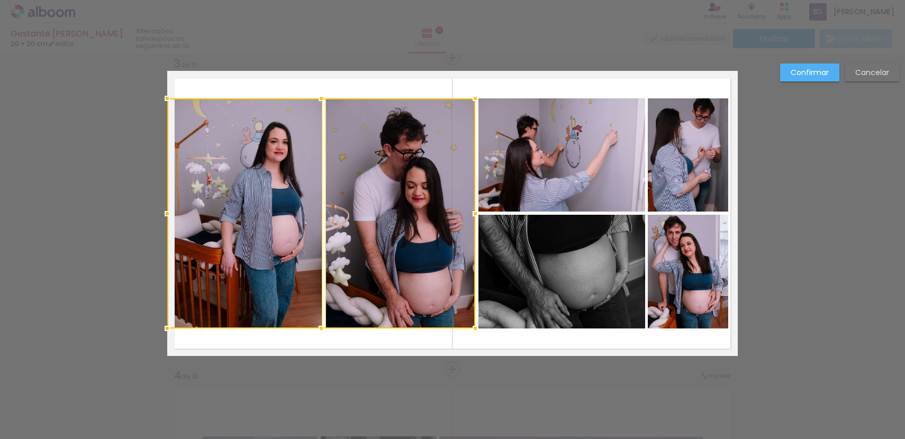
click at [550, 184] on quentale-photo at bounding box center [561, 154] width 167 height 113
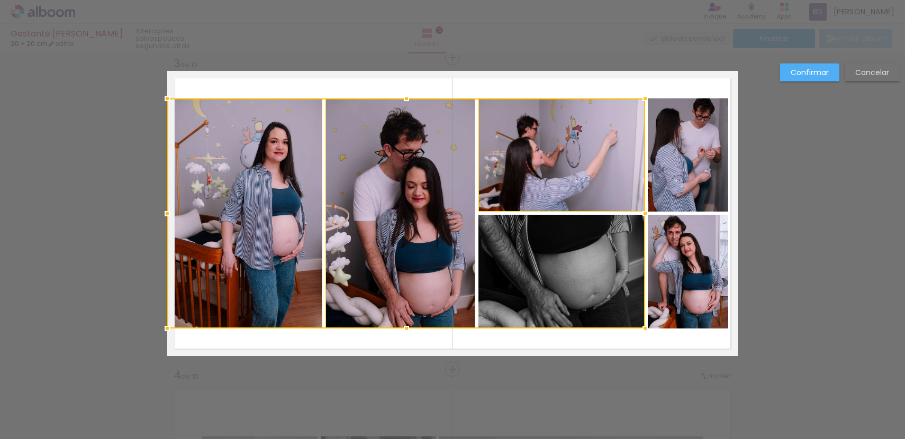
drag, startPoint x: 567, startPoint y: 246, endPoint x: 577, endPoint y: 227, distance: 21.8
click at [567, 246] on div at bounding box center [406, 213] width 478 height 230
click at [687, 159] on quentale-photo at bounding box center [688, 154] width 80 height 113
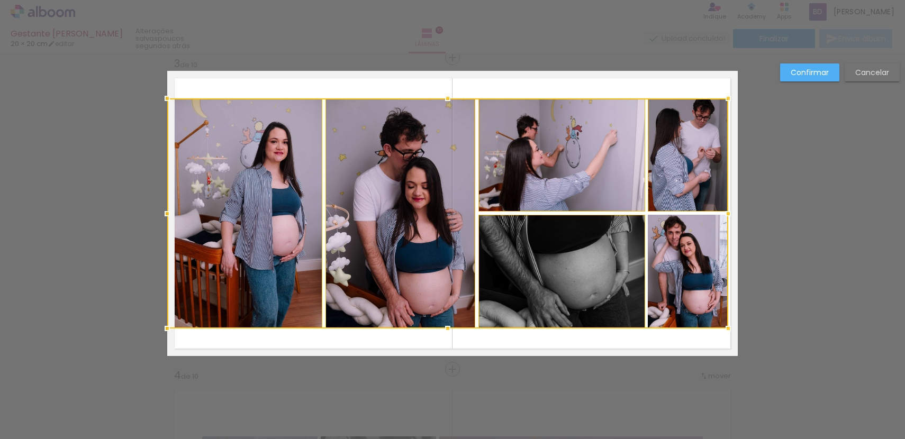
click at [677, 238] on div at bounding box center [447, 213] width 561 height 230
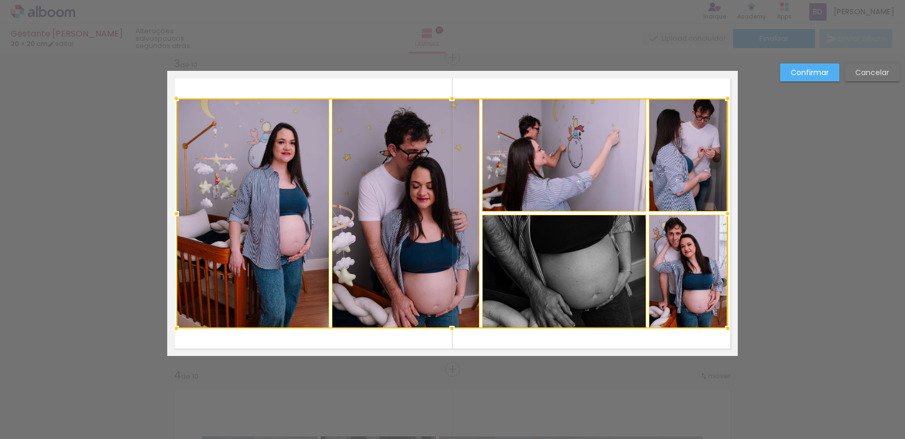
drag, startPoint x: 166, startPoint y: 212, endPoint x: 177, endPoint y: 211, distance: 11.7
click at [176, 212] on div at bounding box center [176, 213] width 21 height 21
click at [783, 78] on paper-button "Confirmar" at bounding box center [809, 73] width 59 height 18
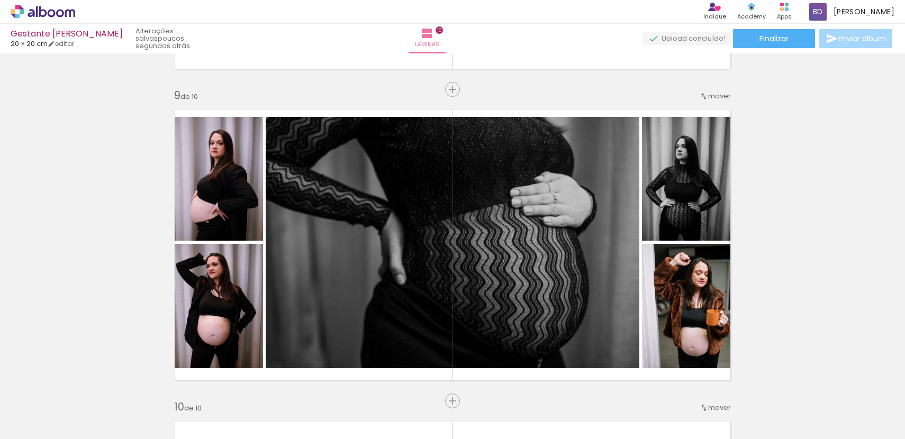
scroll to position [2492, 0]
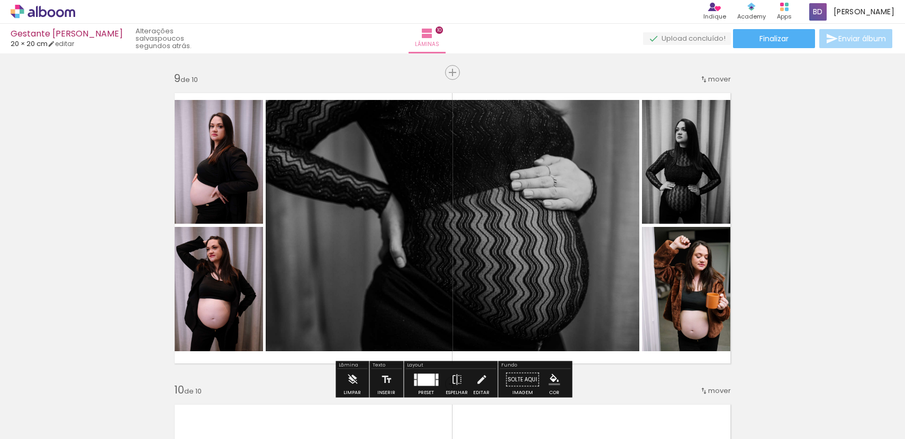
click at [251, 171] on quentale-photo at bounding box center [218, 162] width 89 height 124
click at [247, 204] on quentale-photo at bounding box center [218, 162] width 89 height 124
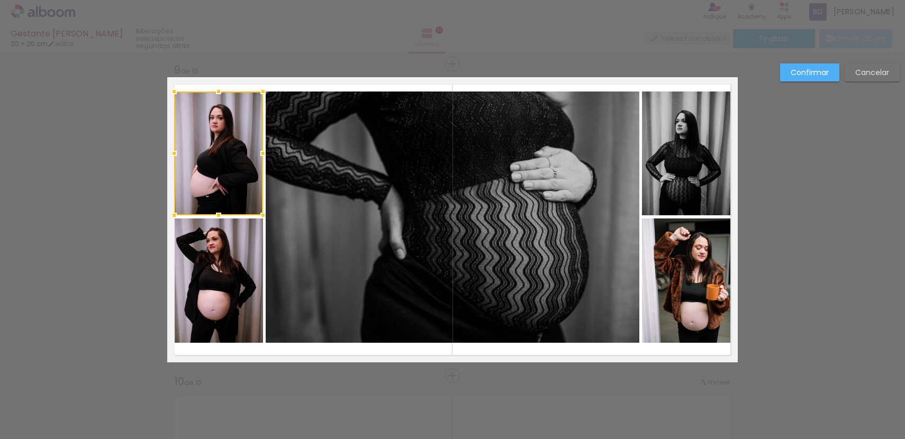
scroll to position [2507, 0]
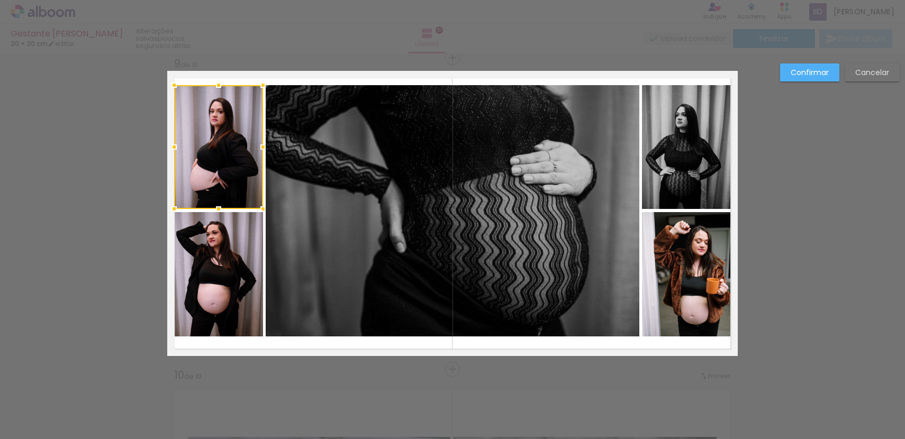
click at [250, 259] on quentale-photo at bounding box center [218, 274] width 89 height 124
click at [359, 243] on quentale-photo at bounding box center [453, 210] width 374 height 251
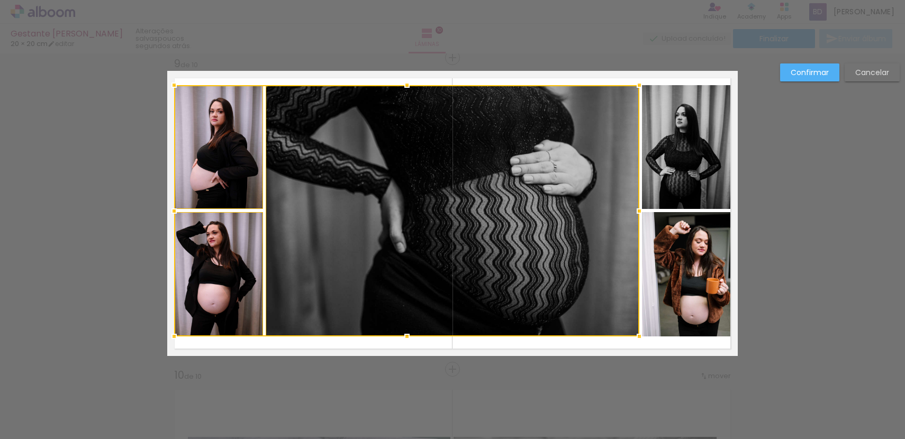
click at [730, 182] on quentale-layouter at bounding box center [452, 213] width 570 height 285
click at [702, 273] on div at bounding box center [452, 210] width 557 height 251
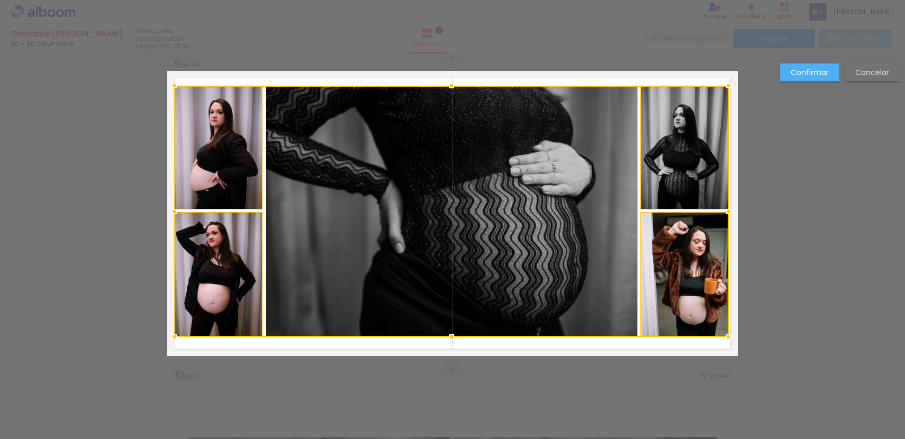
click at [728, 210] on div at bounding box center [728, 211] width 21 height 21
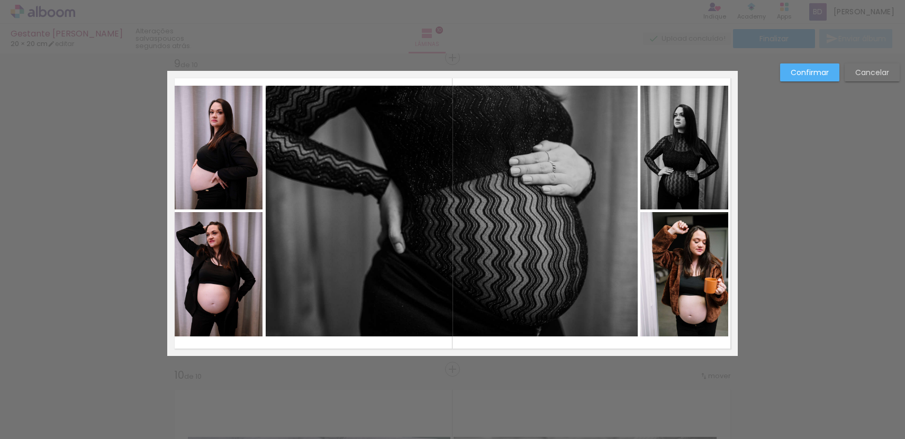
click at [195, 173] on quentale-photo at bounding box center [218, 148] width 88 height 124
click at [195, 173] on div at bounding box center [218, 148] width 88 height 124
click at [214, 253] on quentale-photo at bounding box center [218, 274] width 88 height 124
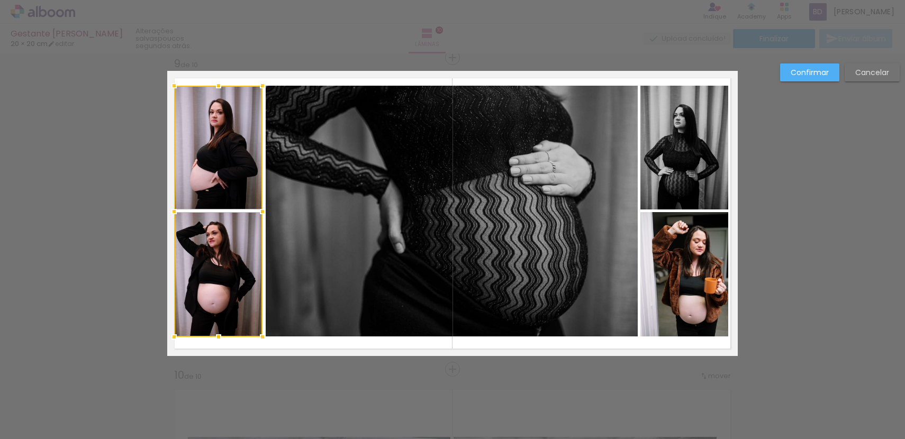
click at [371, 224] on quentale-photo at bounding box center [452, 211] width 372 height 251
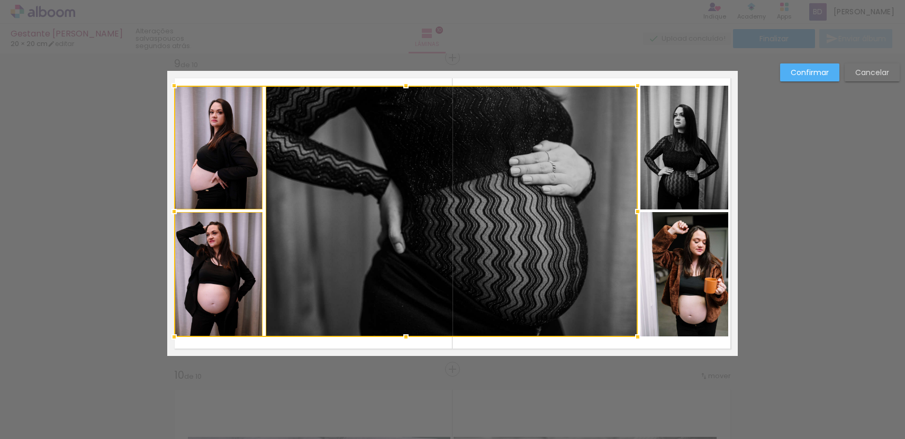
click at [693, 180] on quentale-photo at bounding box center [684, 148] width 88 height 124
click at [702, 256] on div at bounding box center [451, 211] width 555 height 251
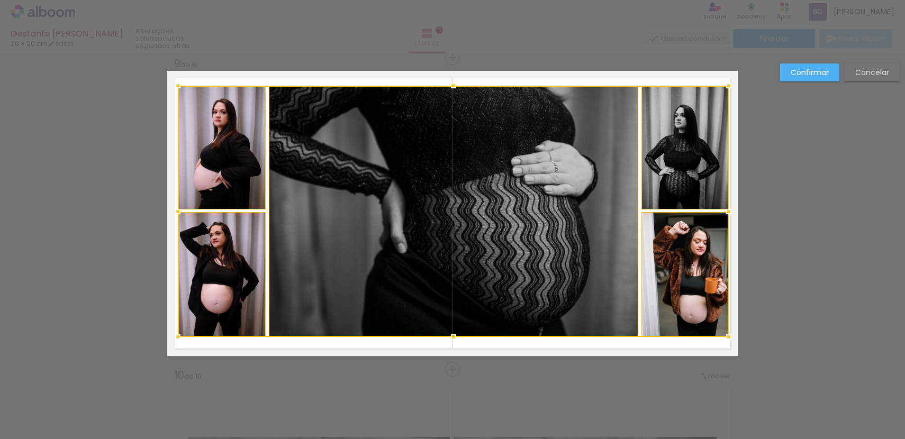
click at [177, 211] on div at bounding box center [177, 211] width 21 height 21
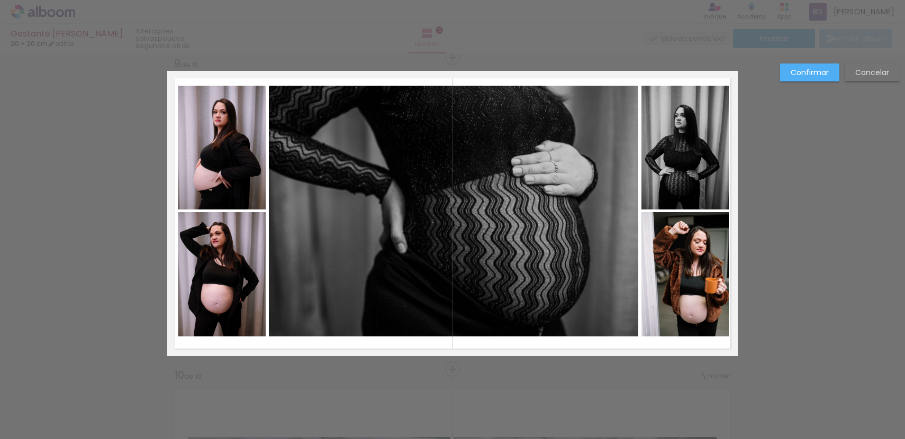
click at [688, 259] on quentale-photo at bounding box center [684, 274] width 87 height 124
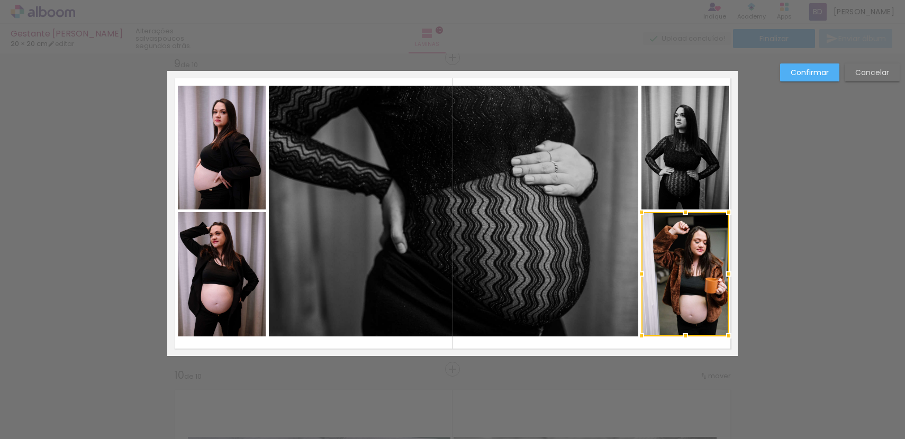
click at [688, 259] on div at bounding box center [684, 274] width 87 height 124
click at [706, 170] on quentale-photo at bounding box center [684, 148] width 87 height 124
drag, startPoint x: 543, startPoint y: 215, endPoint x: 525, endPoint y: 214, distance: 18.6
click at [543, 215] on quentale-photo at bounding box center [453, 211] width 369 height 251
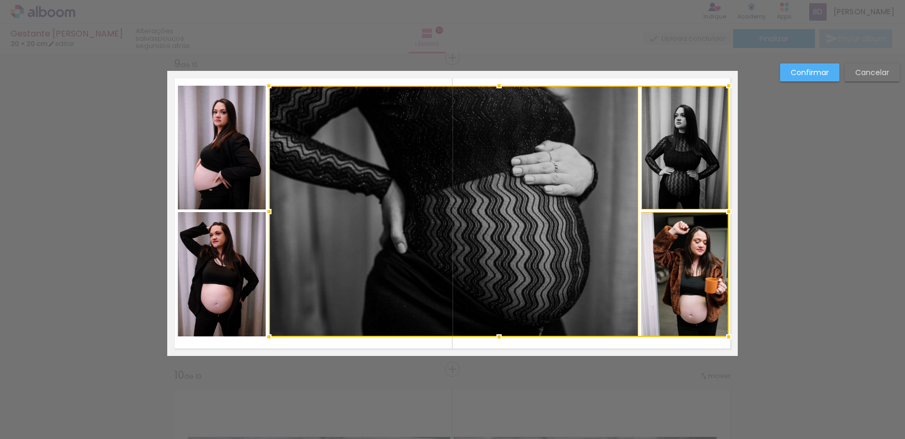
click at [240, 171] on quentale-photo at bounding box center [222, 148] width 88 height 124
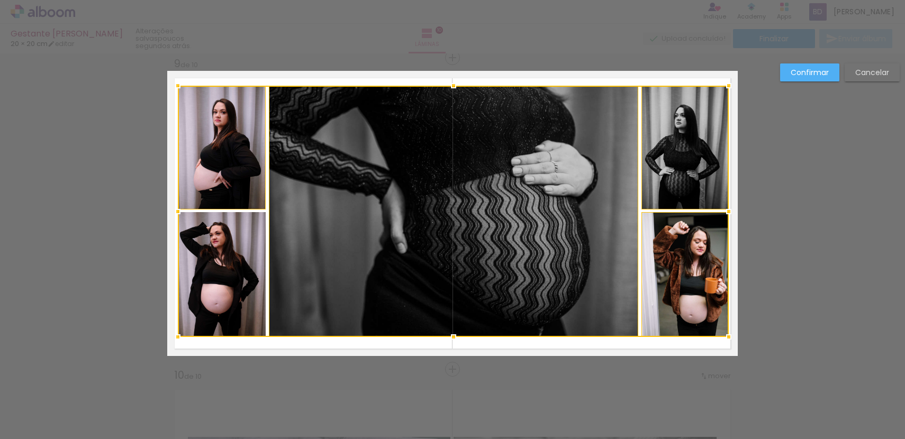
click at [220, 247] on div at bounding box center [453, 211] width 551 height 251
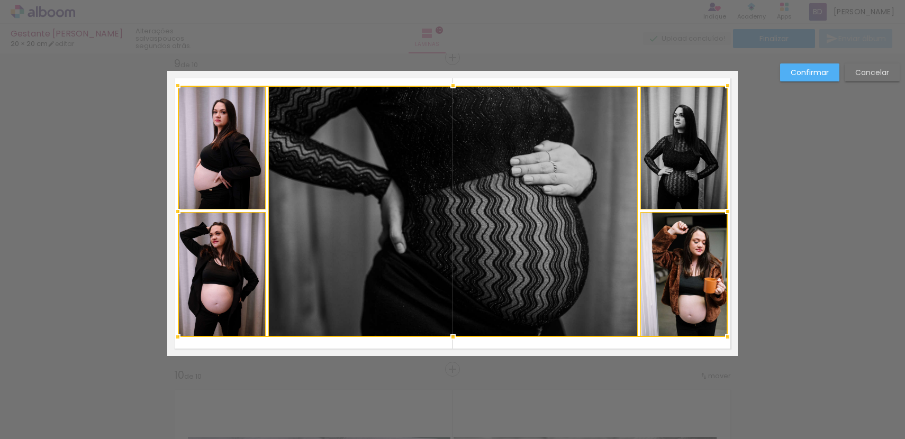
click at [728, 210] on div at bounding box center [727, 211] width 21 height 21
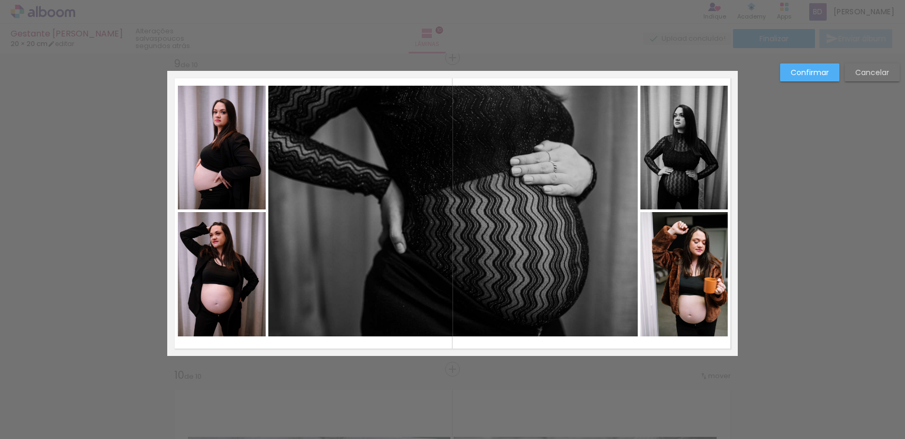
click at [0, 0] on slot "Confirmar" at bounding box center [0, 0] width 0 height 0
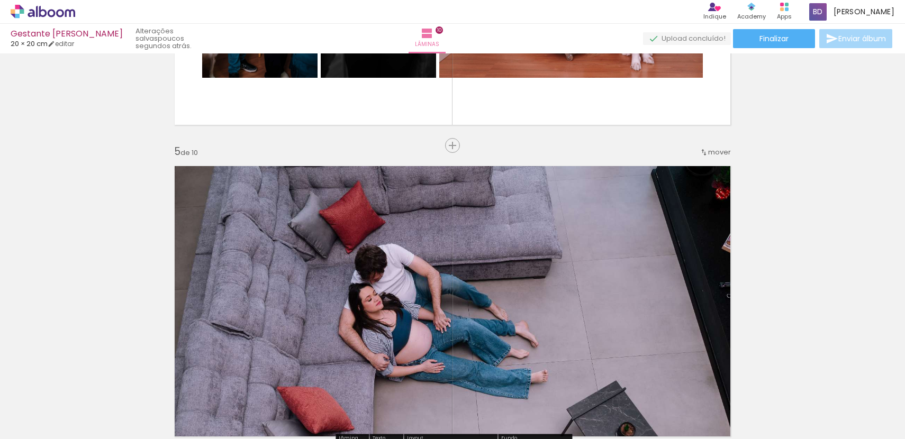
scroll to position [1344, 0]
